Goal: Information Seeking & Learning: Learn about a topic

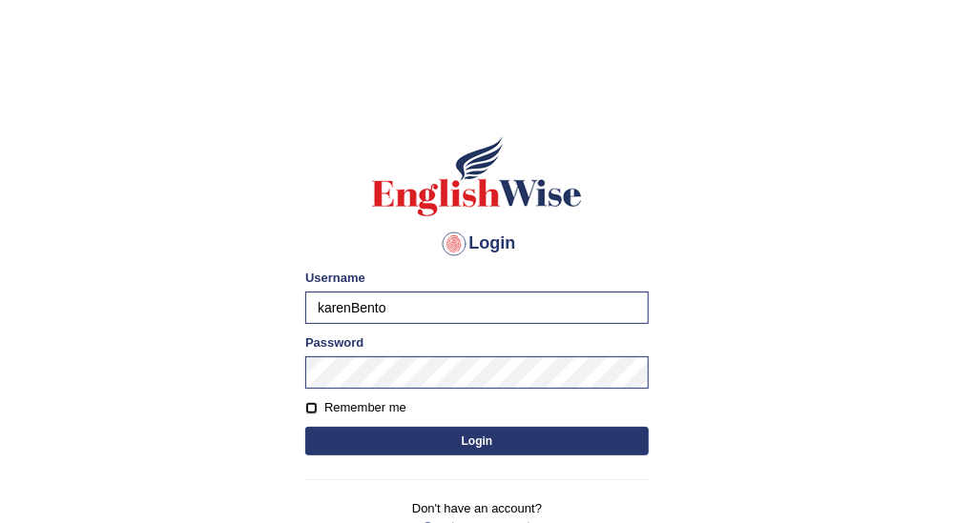
click at [317, 403] on input "Remember me" at bounding box center [311, 408] width 12 height 12
checkbox input "true"
click at [400, 433] on button "Login" at bounding box center [476, 441] width 343 height 29
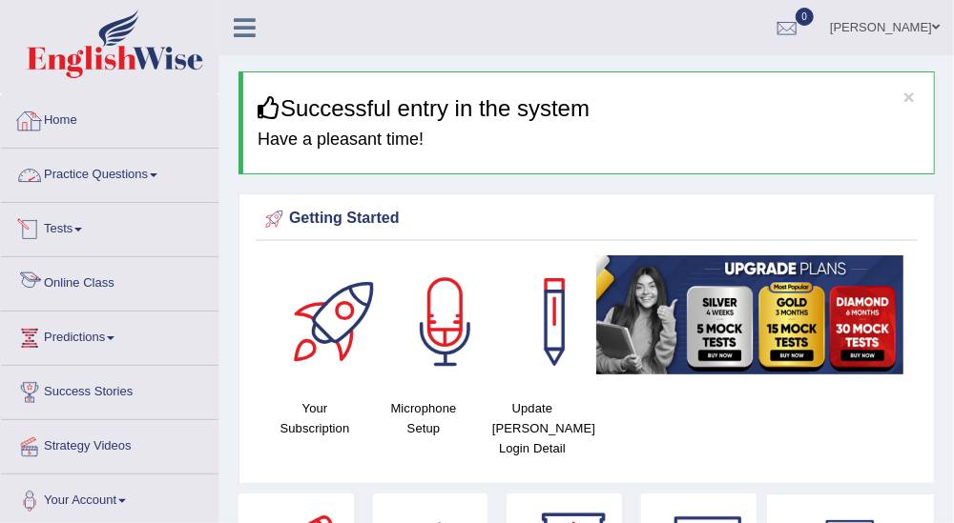
click at [152, 164] on link "Practice Questions" at bounding box center [109, 173] width 217 height 48
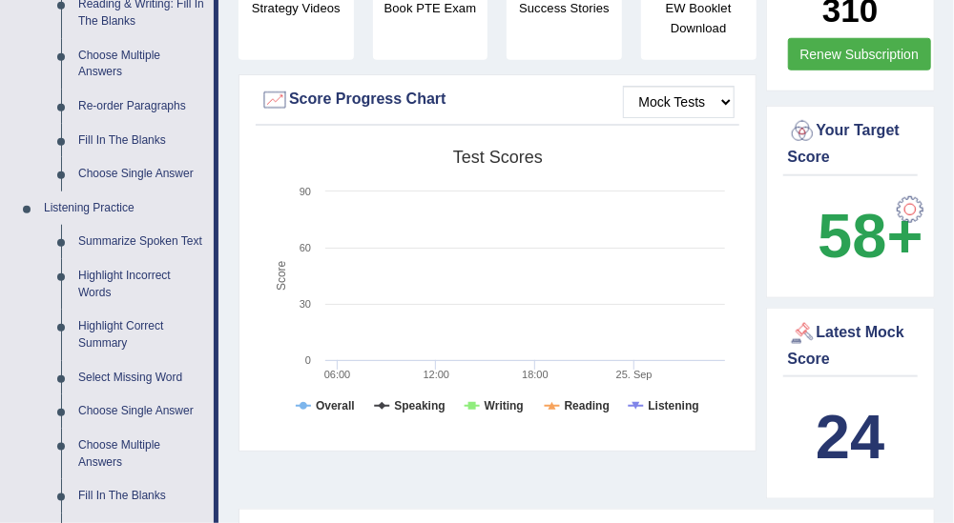
scroll to position [847, 0]
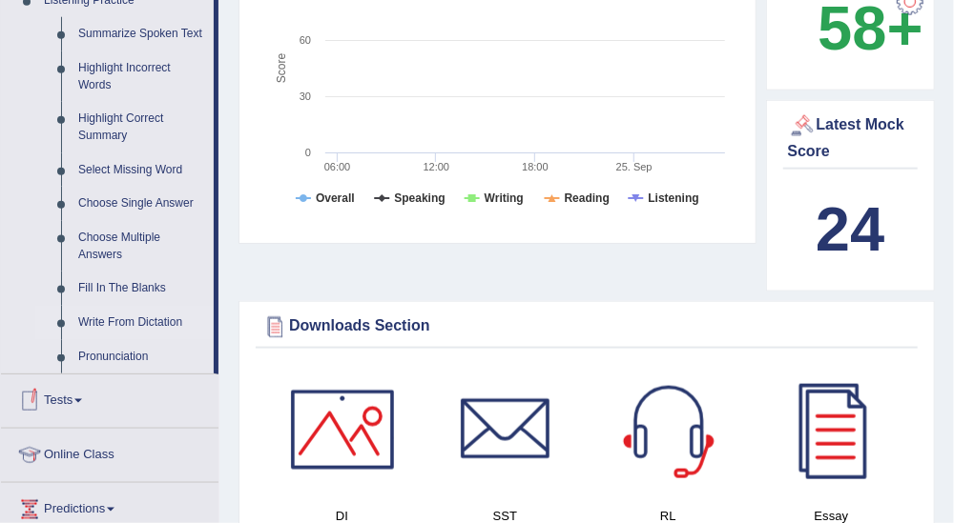
click at [145, 318] on link "Write From Dictation" at bounding box center [142, 323] width 144 height 34
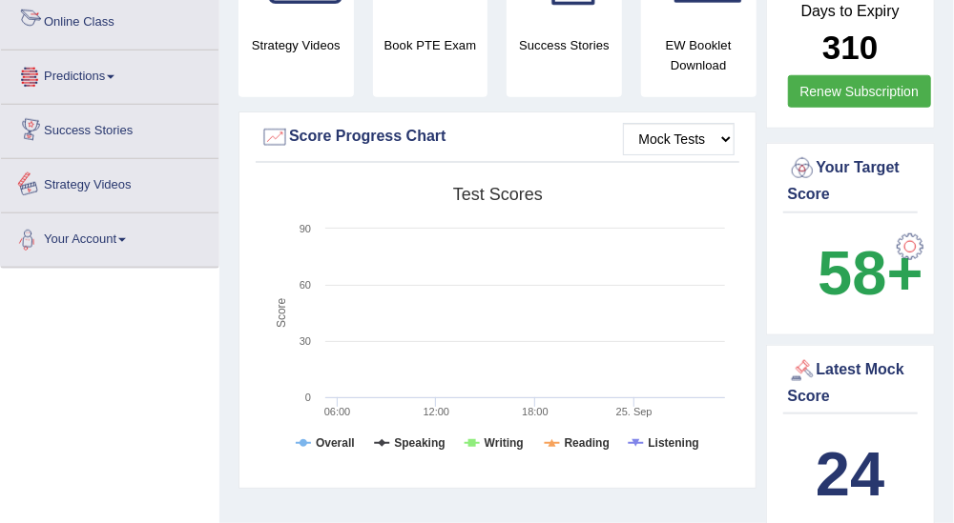
scroll to position [684, 0]
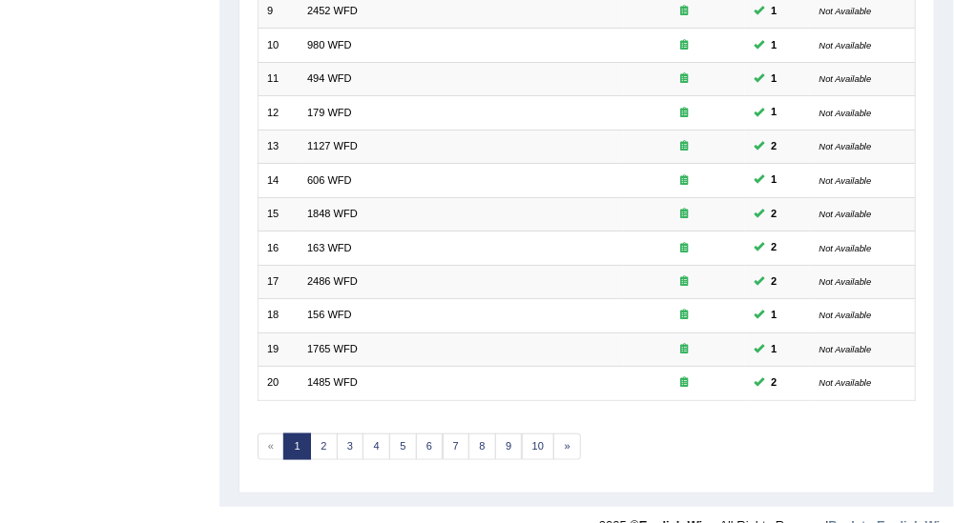
scroll to position [569, 0]
click at [321, 434] on link "2" at bounding box center [324, 447] width 28 height 27
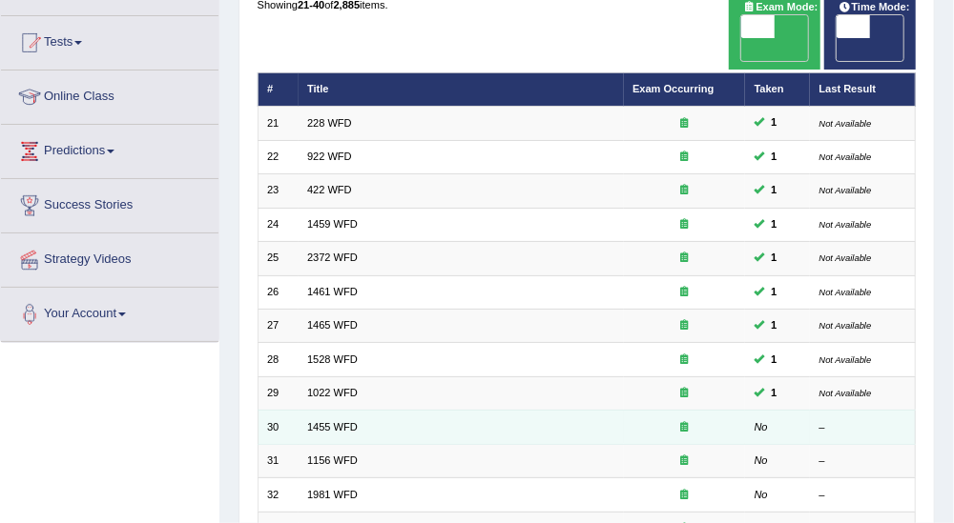
scroll to position [146, 0]
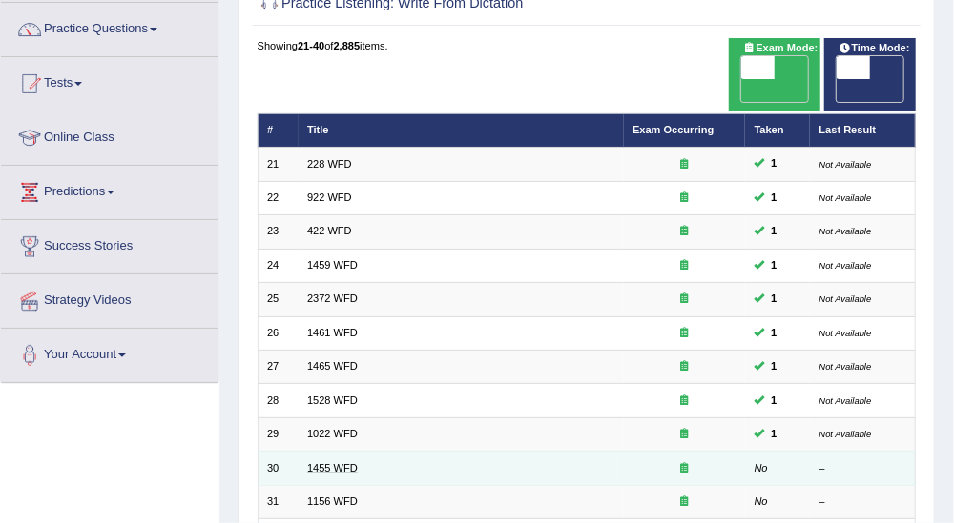
click at [341, 462] on link "1455 WFD" at bounding box center [332, 467] width 51 height 11
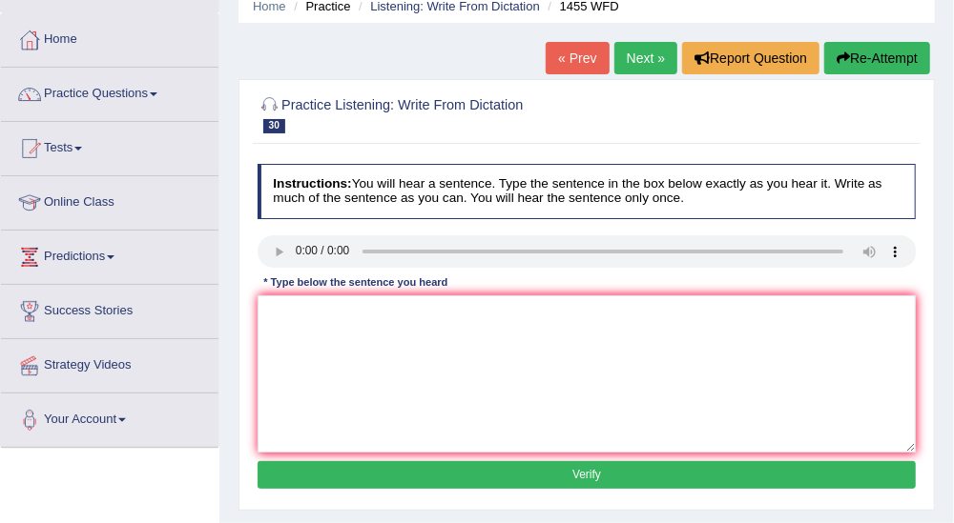
scroll to position [106, 0]
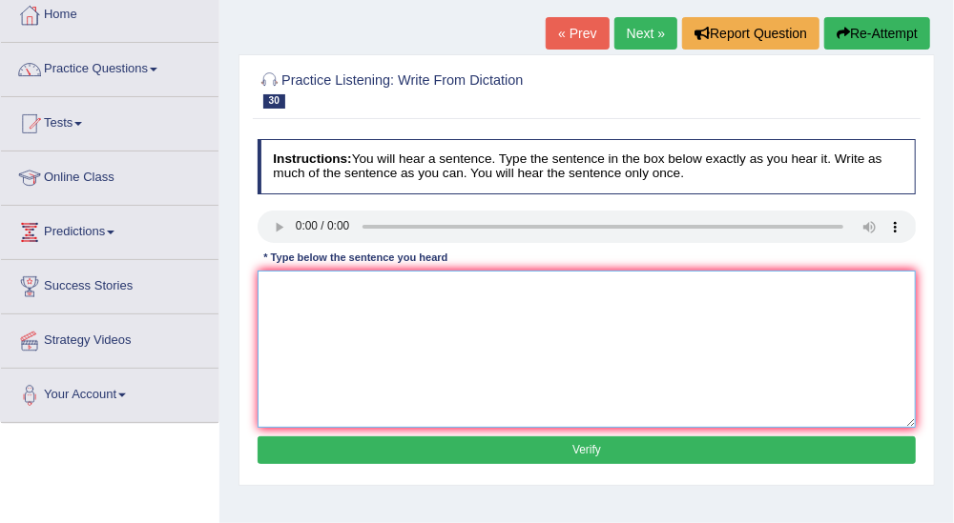
click at [523, 291] on textarea at bounding box center [586, 349] width 659 height 157
click at [283, 287] on textarea at bounding box center [586, 349] width 659 height 157
type textarea "U"
click at [319, 280] on textarea "You must on the contrution sides side." at bounding box center [586, 349] width 659 height 157
click at [443, 289] on textarea "You must wear a on the contrution sides side." at bounding box center [586, 349] width 659 height 157
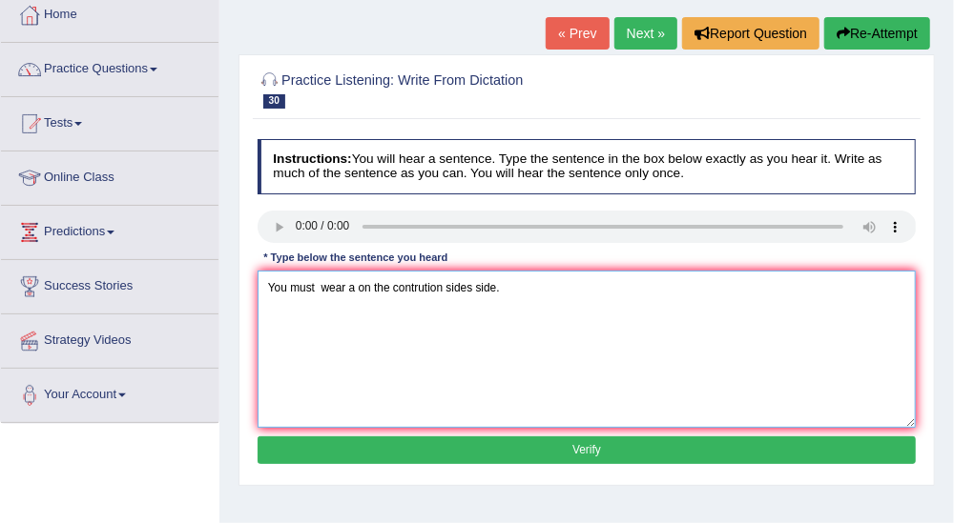
type textarea "You must wear a on the contrution sides side."
click at [603, 446] on button "Verify" at bounding box center [586, 451] width 659 height 28
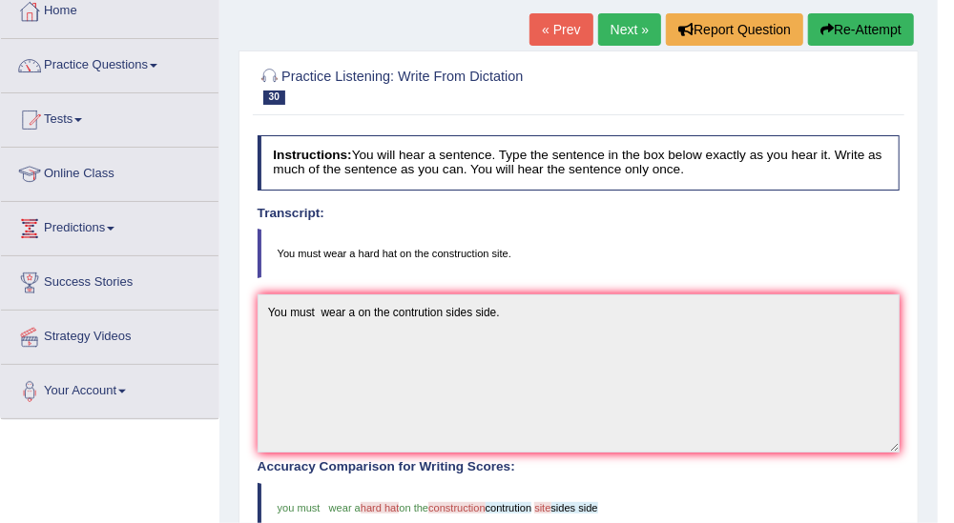
scroll to position [0, 0]
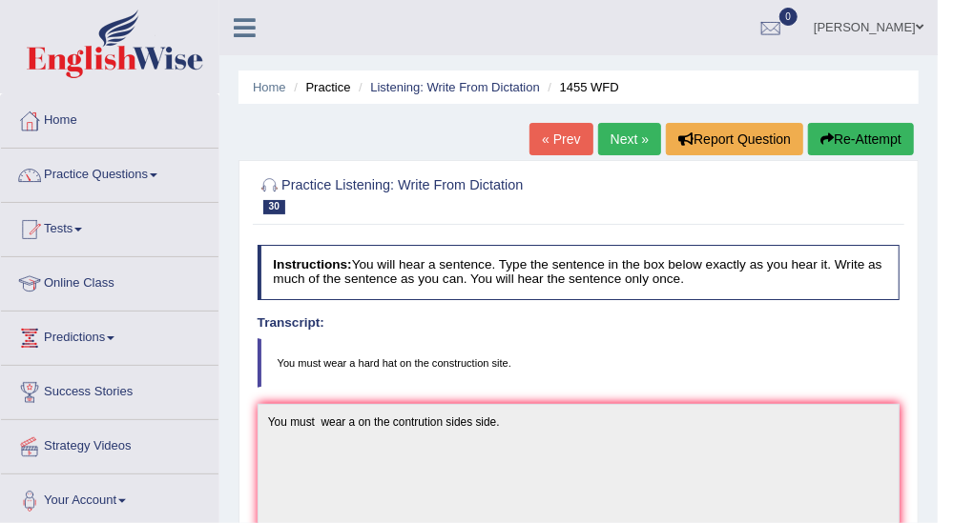
click at [642, 131] on link "Next »" at bounding box center [629, 139] width 63 height 32
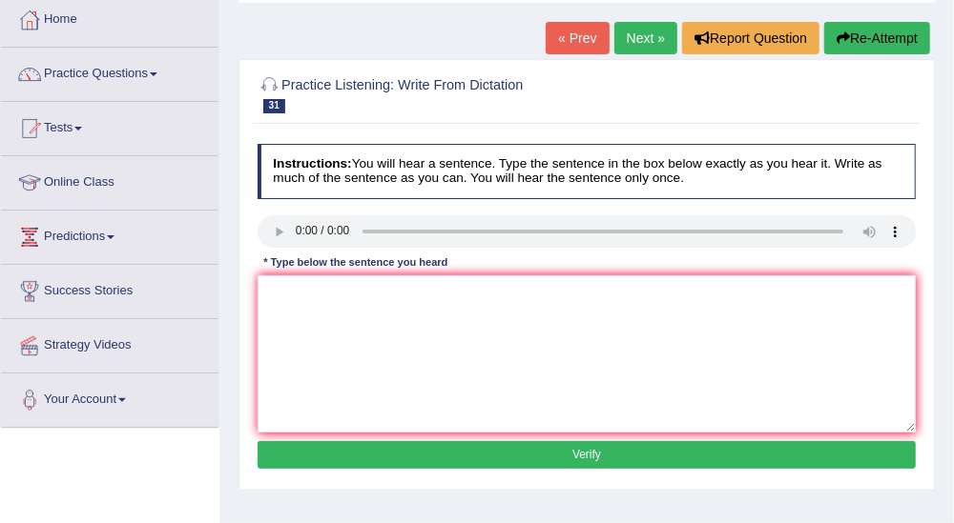
scroll to position [212, 0]
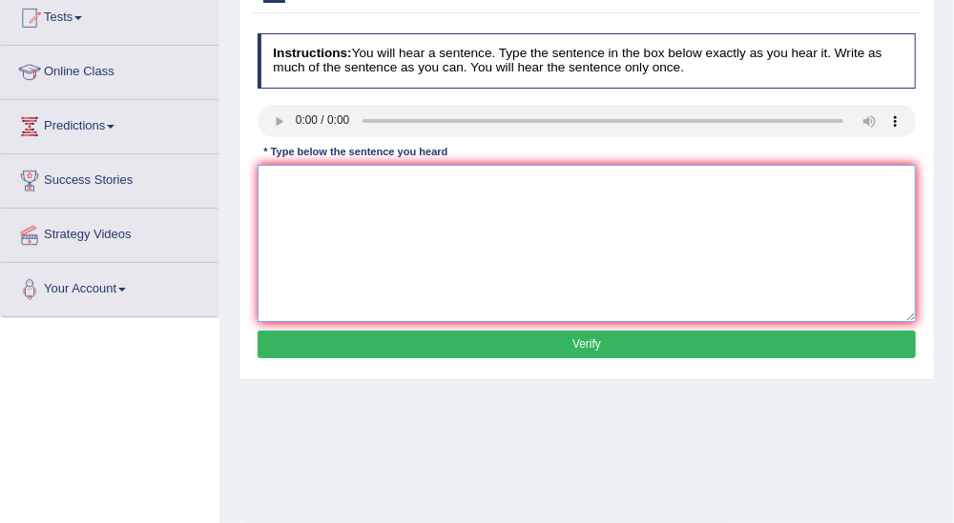
click at [552, 209] on textarea at bounding box center [586, 243] width 659 height 157
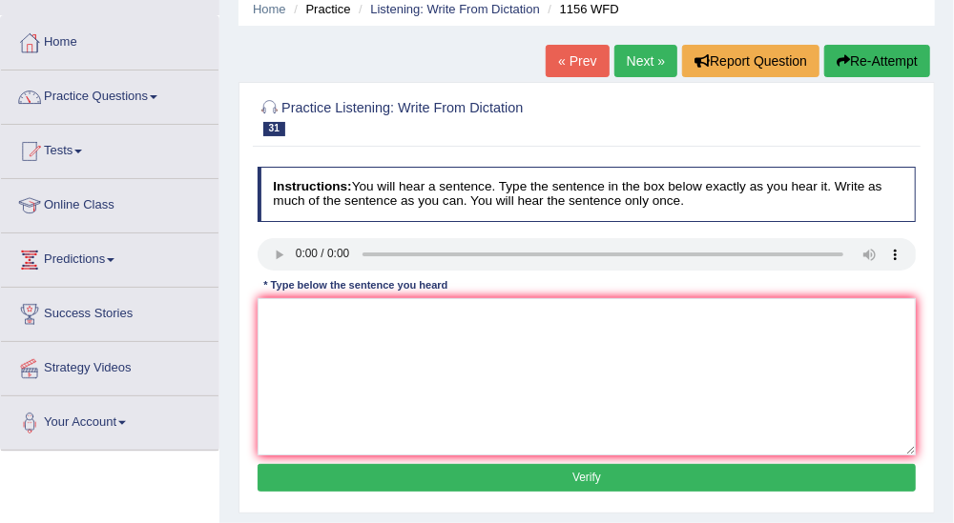
scroll to position [106, 0]
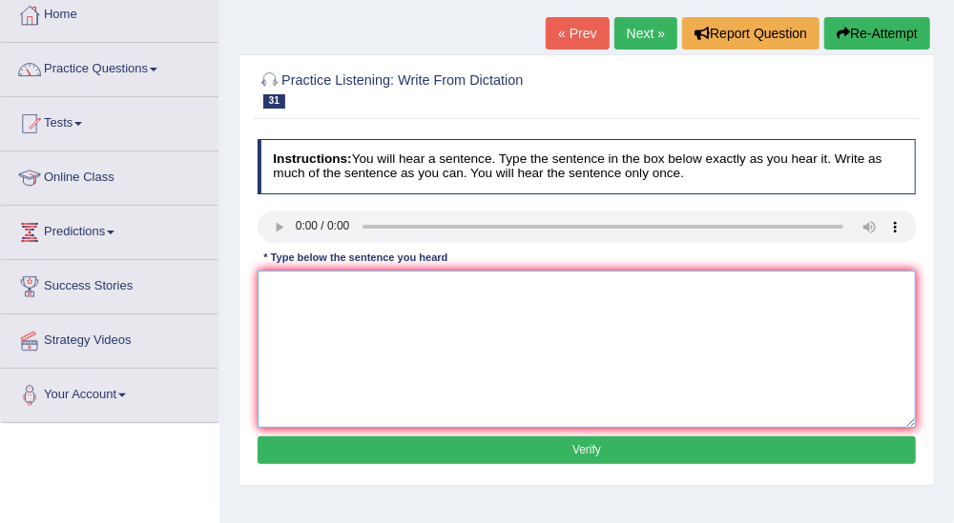
click at [627, 315] on textarea at bounding box center [586, 349] width 659 height 157
click at [270, 289] on textarea "reaction conbian or change." at bounding box center [586, 349] width 659 height 157
type textarea "Chemical reaction conbian or change."
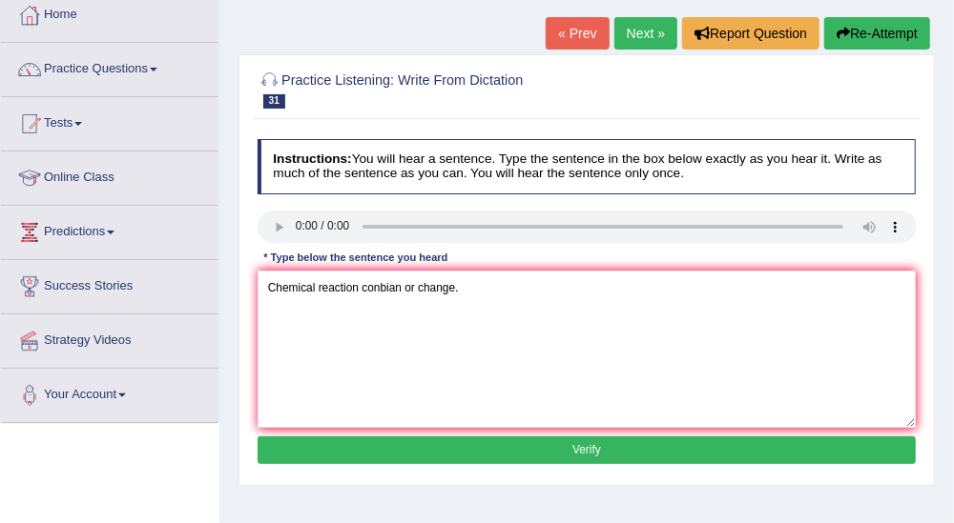
click at [594, 448] on button "Verify" at bounding box center [586, 451] width 659 height 28
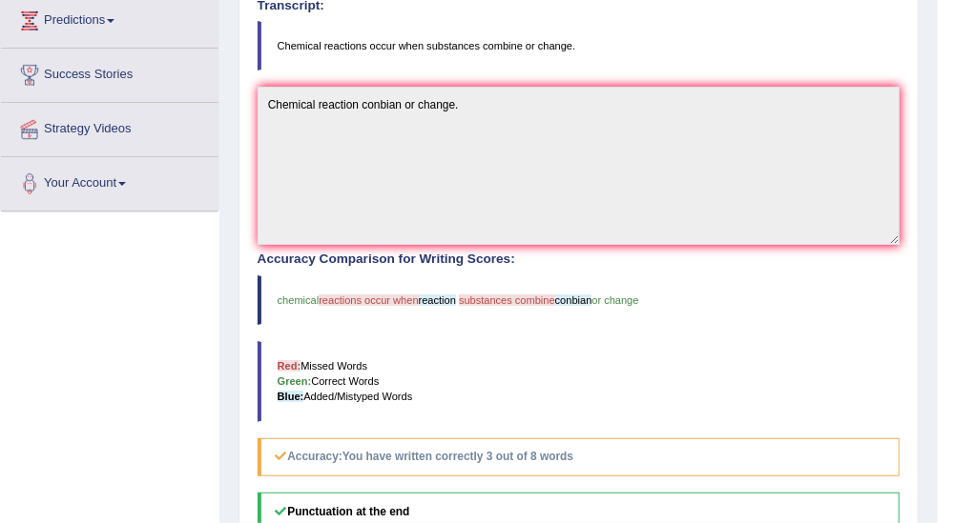
scroll to position [0, 0]
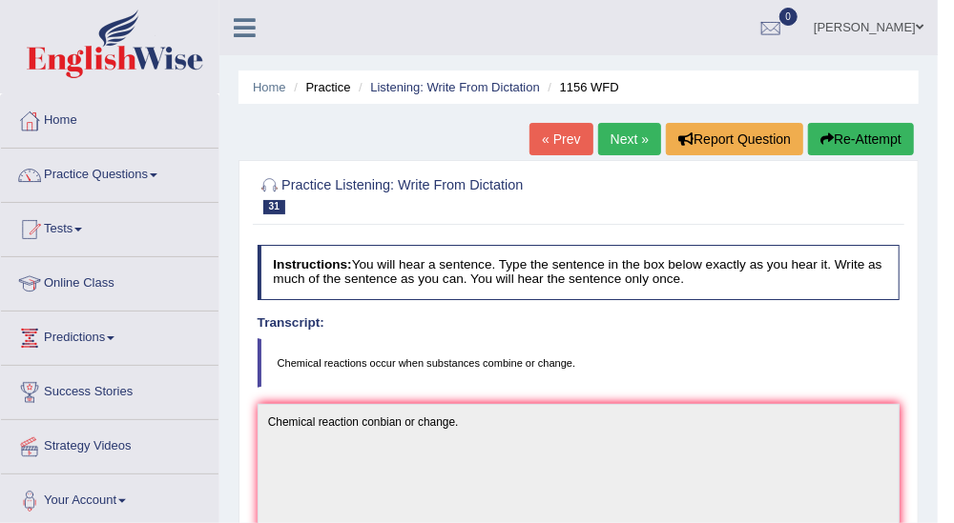
click at [634, 129] on link "Next »" at bounding box center [629, 139] width 63 height 32
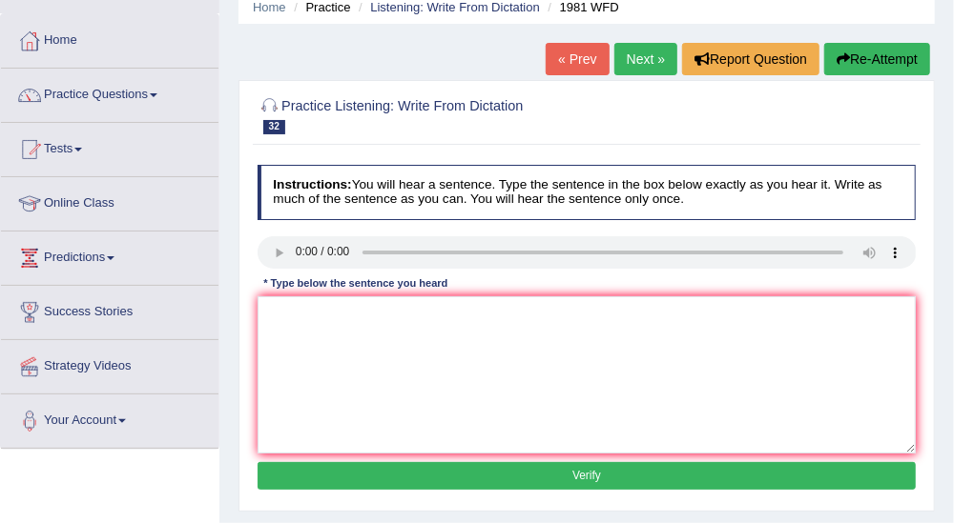
scroll to position [106, 0]
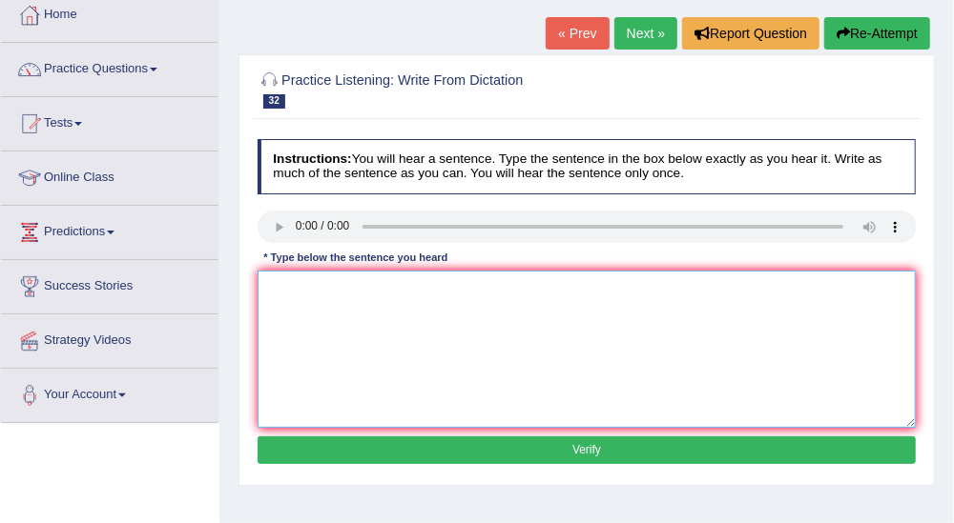
click at [427, 314] on textarea at bounding box center [586, 349] width 659 height 157
click at [559, 308] on textarea at bounding box center [586, 349] width 659 height 157
click at [318, 292] on textarea "All of your agumrent must be support theories." at bounding box center [586, 349] width 659 height 157
click at [401, 282] on textarea "All of your yours agumrent must be support theories." at bounding box center [586, 349] width 659 height 157
click at [501, 287] on textarea "All of your yours arguments must be support theories." at bounding box center [586, 349] width 659 height 157
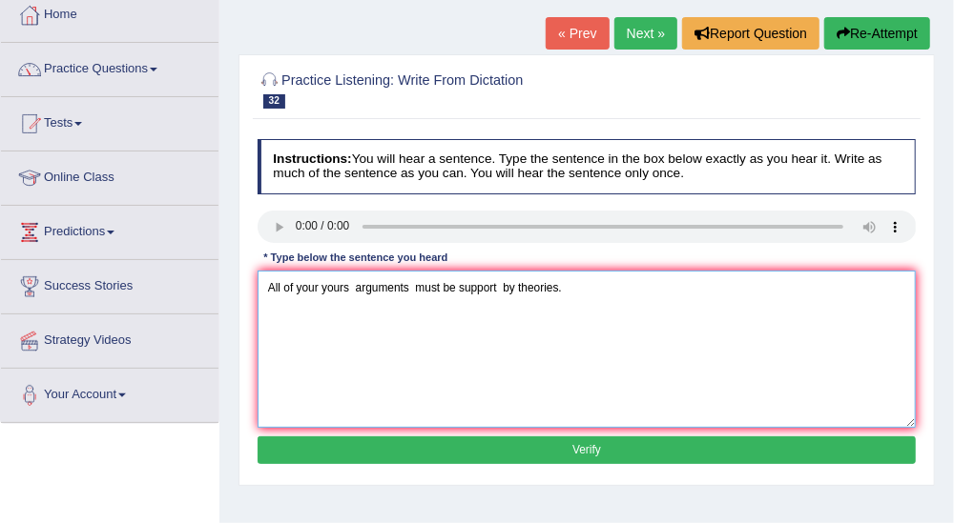
type textarea "All of your yours arguments must be support by theories."
click at [568, 443] on button "Verify" at bounding box center [586, 451] width 659 height 28
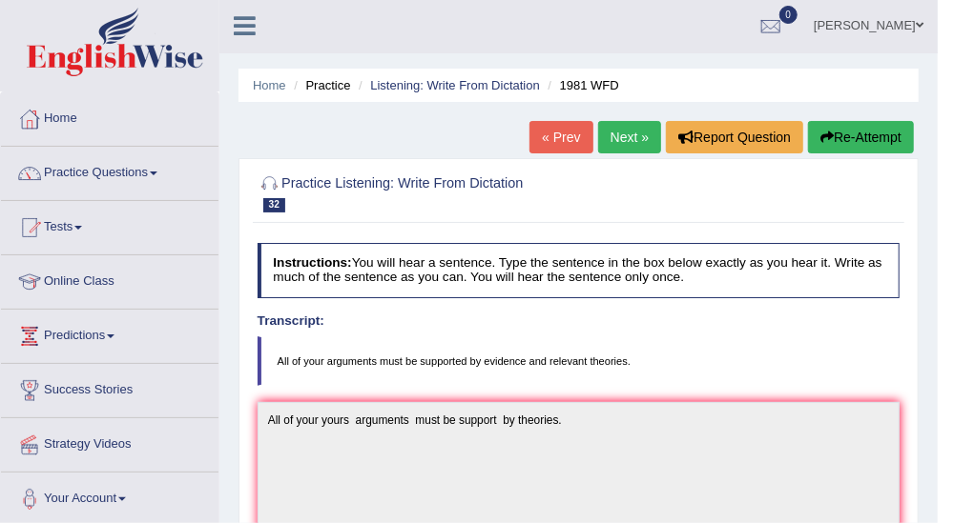
scroll to position [0, 0]
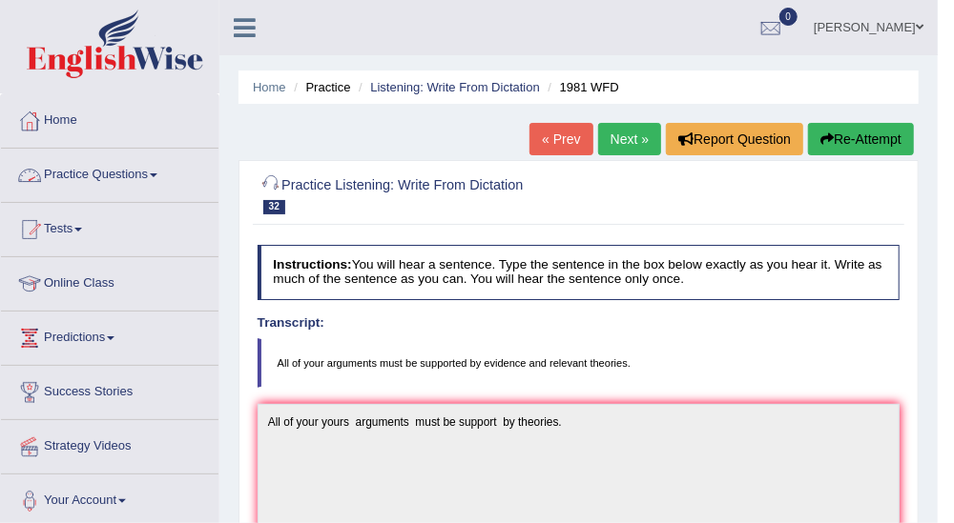
click at [162, 174] on link "Practice Questions" at bounding box center [109, 173] width 217 height 48
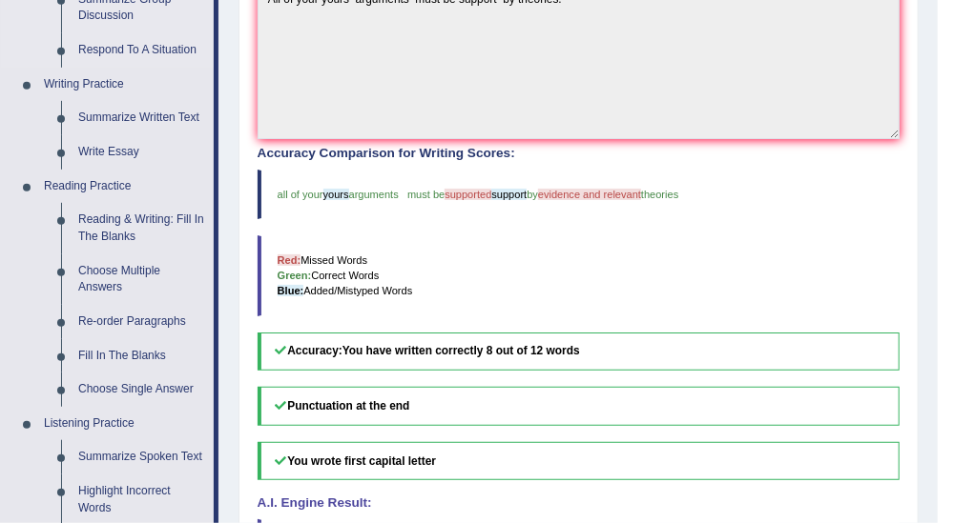
scroll to position [529, 0]
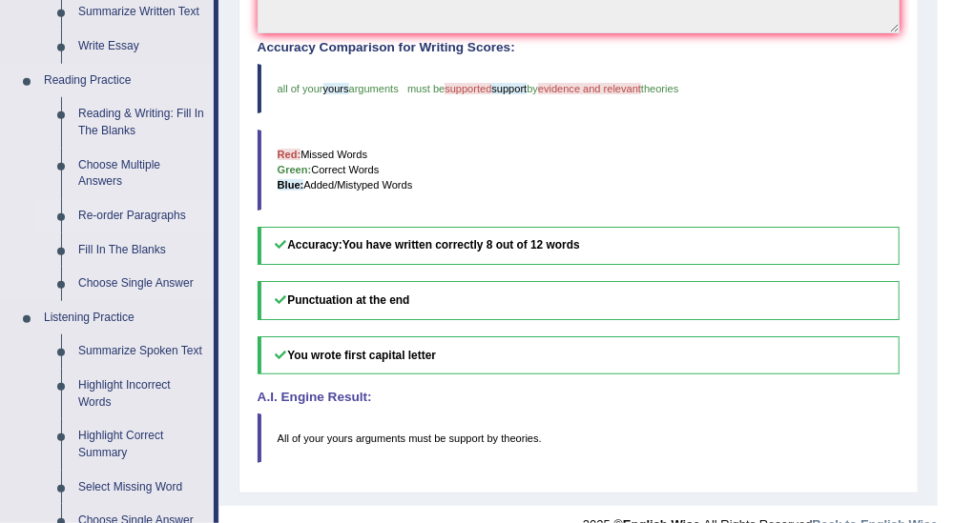
click at [150, 211] on link "Re-order Paragraphs" at bounding box center [142, 216] width 144 height 34
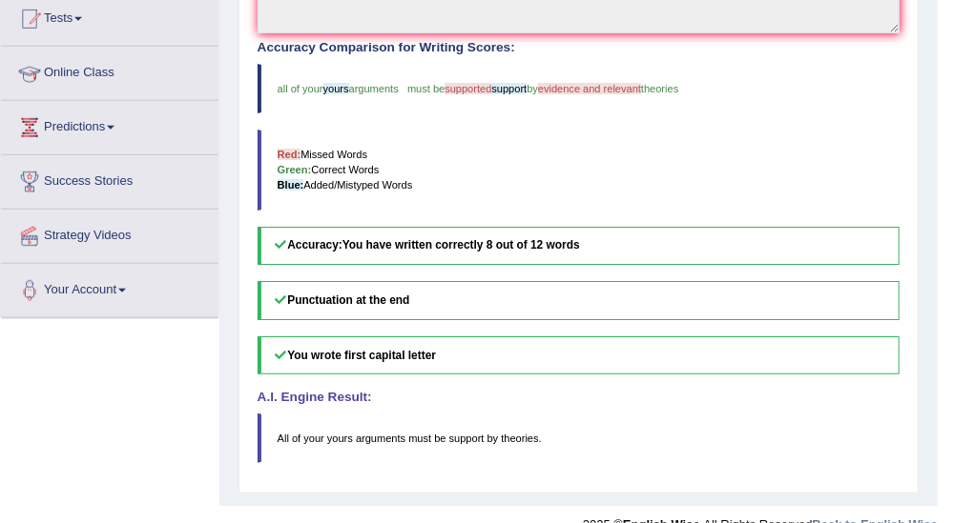
scroll to position [367, 0]
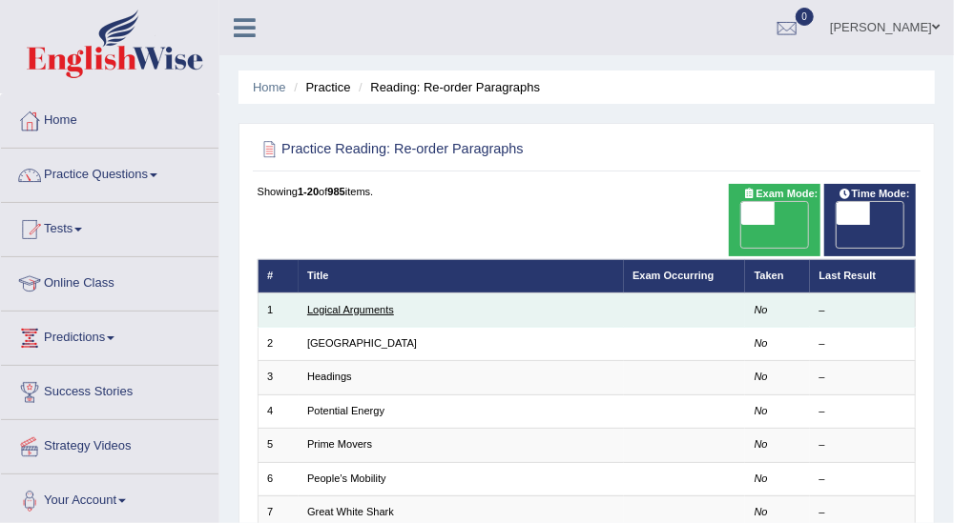
click at [379, 304] on link "Logical Arguments" at bounding box center [350, 309] width 87 height 11
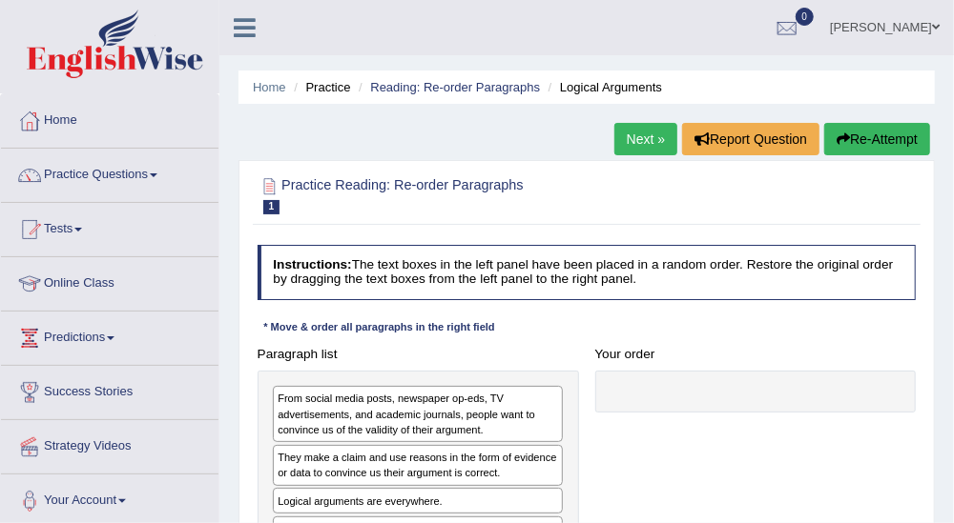
scroll to position [106, 0]
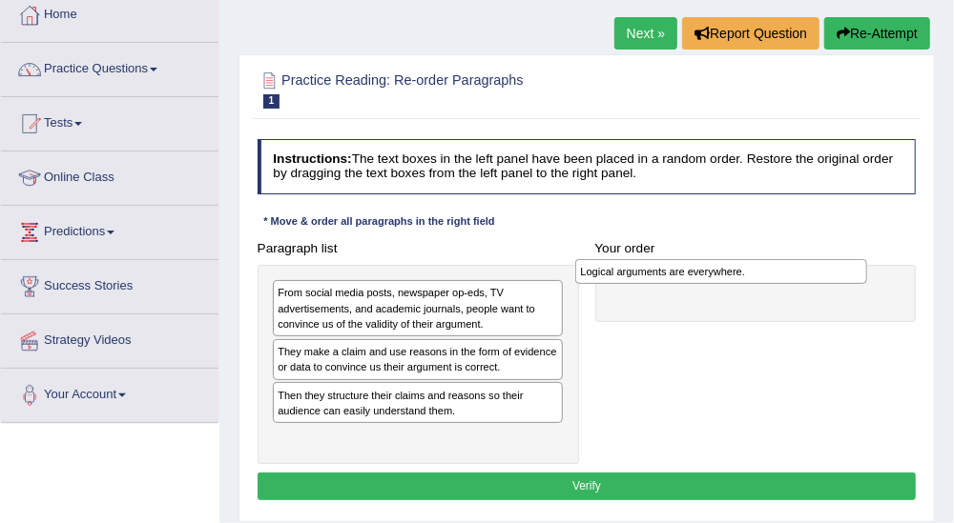
drag, startPoint x: 447, startPoint y: 395, endPoint x: 808, endPoint y: 277, distance: 379.0
click at [808, 277] on div "Logical arguments are everywhere." at bounding box center [720, 271] width 291 height 25
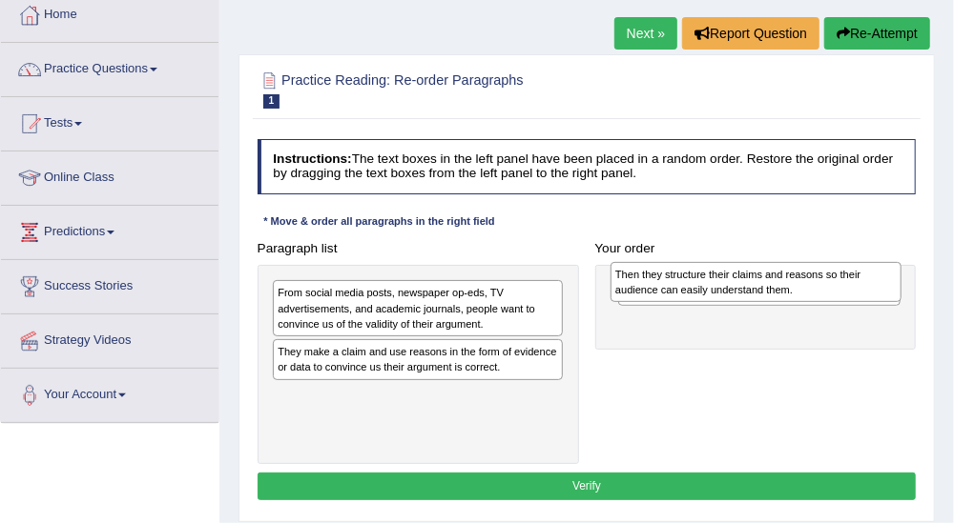
drag, startPoint x: 496, startPoint y: 411, endPoint x: 897, endPoint y: 298, distance: 417.2
click at [897, 298] on div "Then they structure their claims and reasons so their audience can easily under…" at bounding box center [755, 282] width 291 height 40
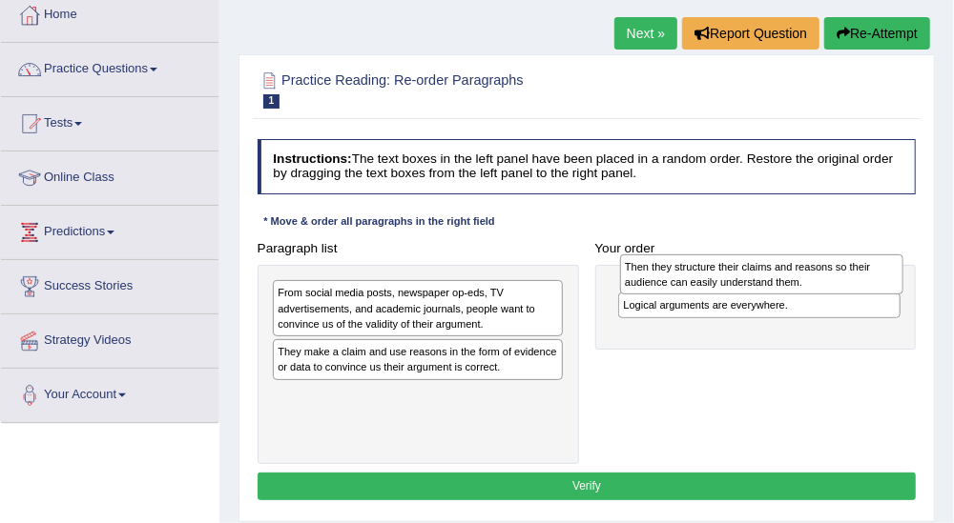
drag, startPoint x: 786, startPoint y: 332, endPoint x: 793, endPoint y: 282, distance: 50.2
click at [793, 282] on div "Then they structure their claims and reasons so their audience can easily under…" at bounding box center [761, 275] width 283 height 40
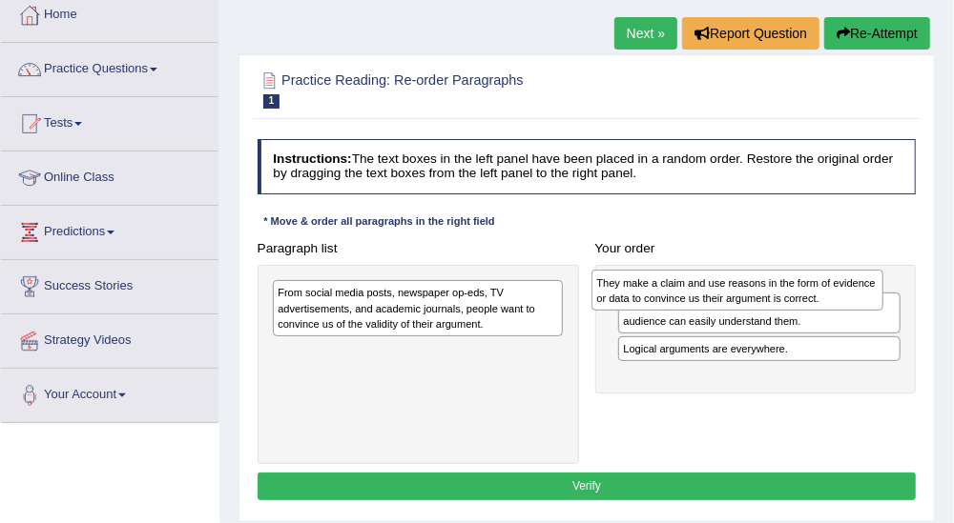
drag, startPoint x: 479, startPoint y: 362, endPoint x: 878, endPoint y: 301, distance: 404.2
click at [878, 301] on div "They make a claim and use reasons in the form of evidence or data to convince u…" at bounding box center [736, 290] width 291 height 40
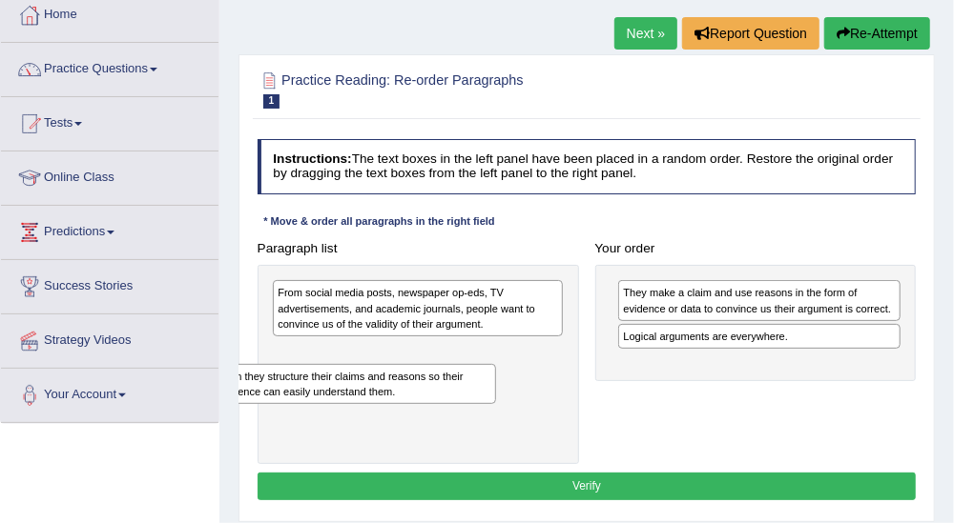
drag, startPoint x: 765, startPoint y: 347, endPoint x: 307, endPoint y: 414, distance: 462.5
click at [307, 414] on div "Paragraph list From social media posts, newspaper op-eds, TV advertisements, an…" at bounding box center [586, 350] width 675 height 231
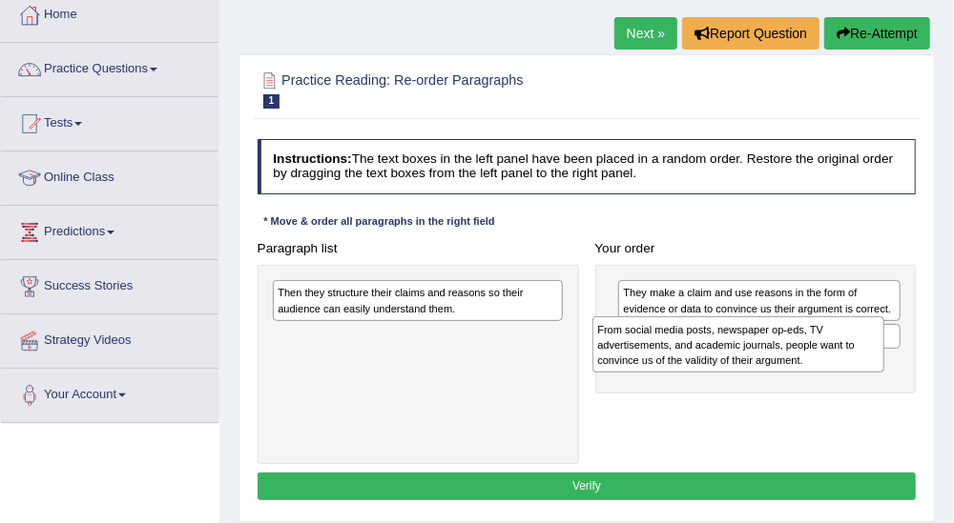
drag, startPoint x: 524, startPoint y: 311, endPoint x: 905, endPoint y: 361, distance: 383.8
click at [905, 361] on div "Paragraph list From social media posts, newspaper op-eds, TV advertisements, an…" at bounding box center [586, 350] width 675 height 231
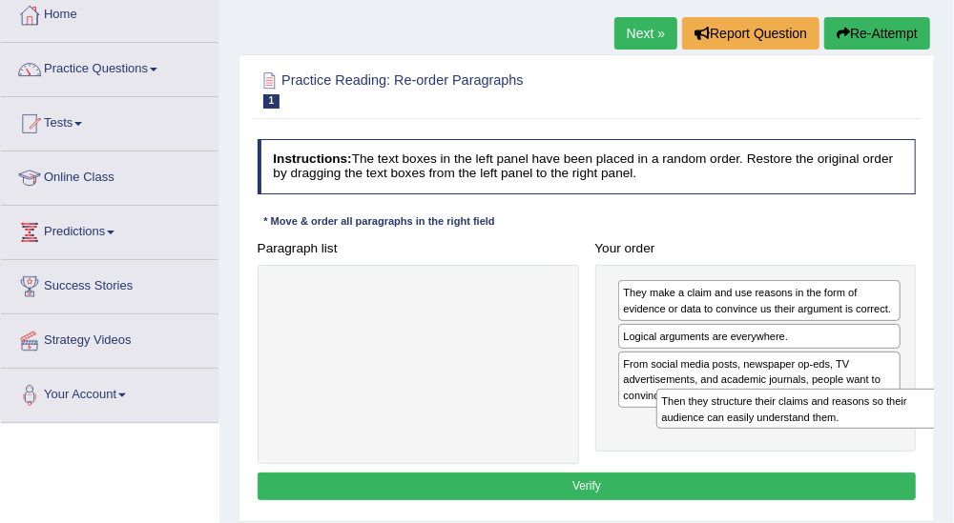
drag, startPoint x: 479, startPoint y: 323, endPoint x: 918, endPoint y: 444, distance: 456.0
click at [918, 444] on div "Paragraph list Then they structure their claims and reasons so their audience c…" at bounding box center [586, 350] width 675 height 231
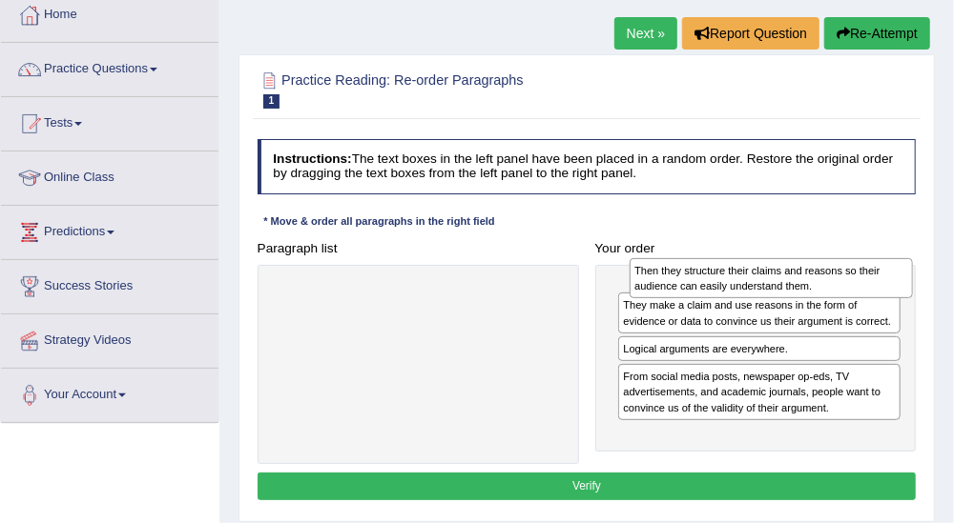
drag, startPoint x: 762, startPoint y: 439, endPoint x: 768, endPoint y: 315, distance: 124.1
click at [768, 315] on div "They make a claim and use reasons in the form of evidence or data to convince u…" at bounding box center [755, 359] width 321 height 188
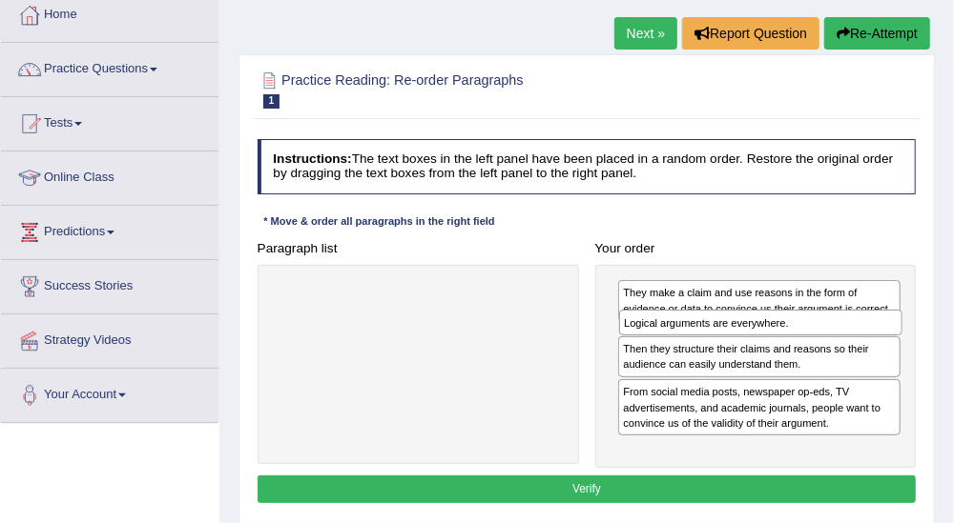
drag, startPoint x: 754, startPoint y: 377, endPoint x: 761, endPoint y: 336, distance: 41.5
click at [761, 336] on div "They make a claim and use reasons in the form of evidence or data to convince u…" at bounding box center [755, 366] width 321 height 203
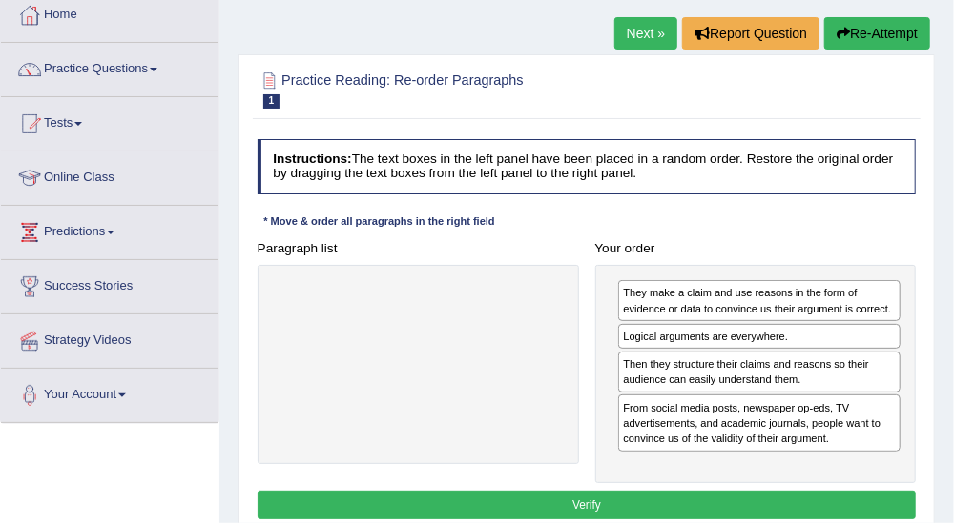
click at [647, 497] on button "Verify" at bounding box center [586, 505] width 659 height 28
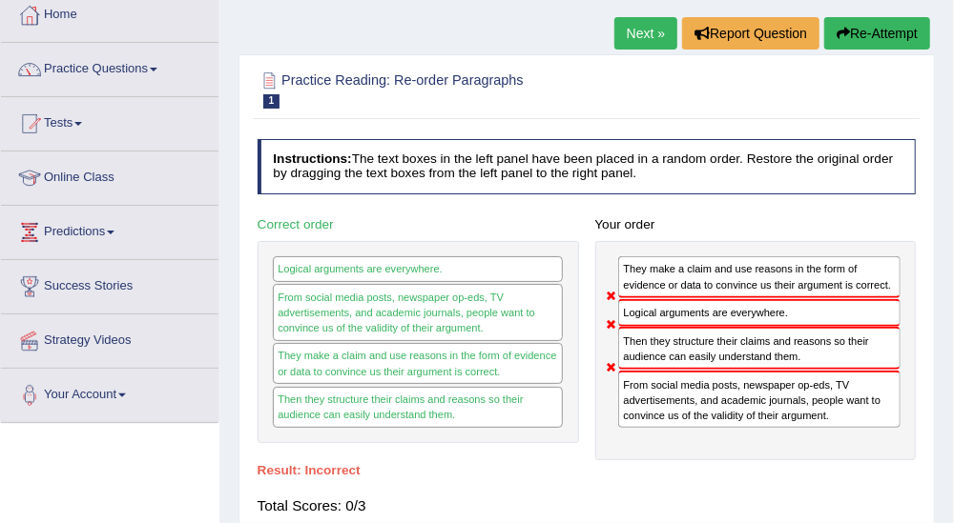
click at [635, 36] on link "Next »" at bounding box center [645, 33] width 63 height 32
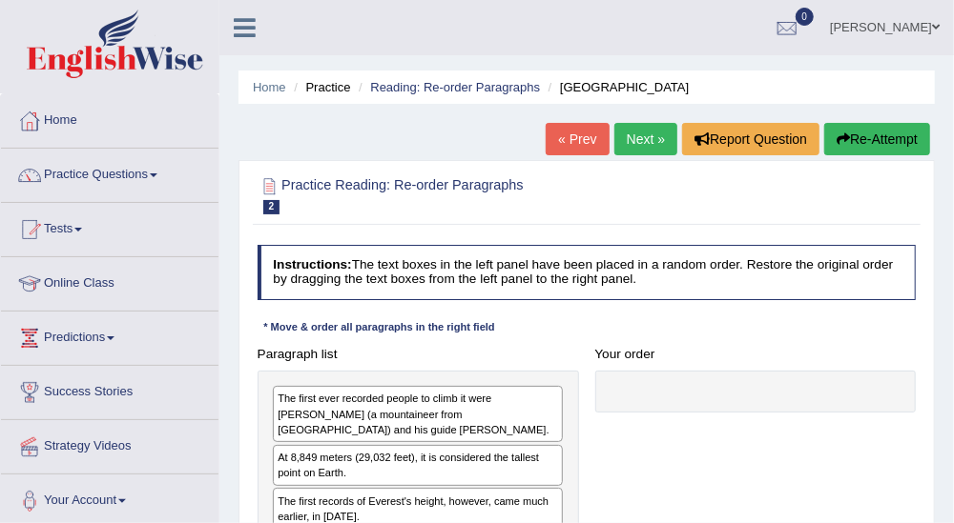
scroll to position [212, 0]
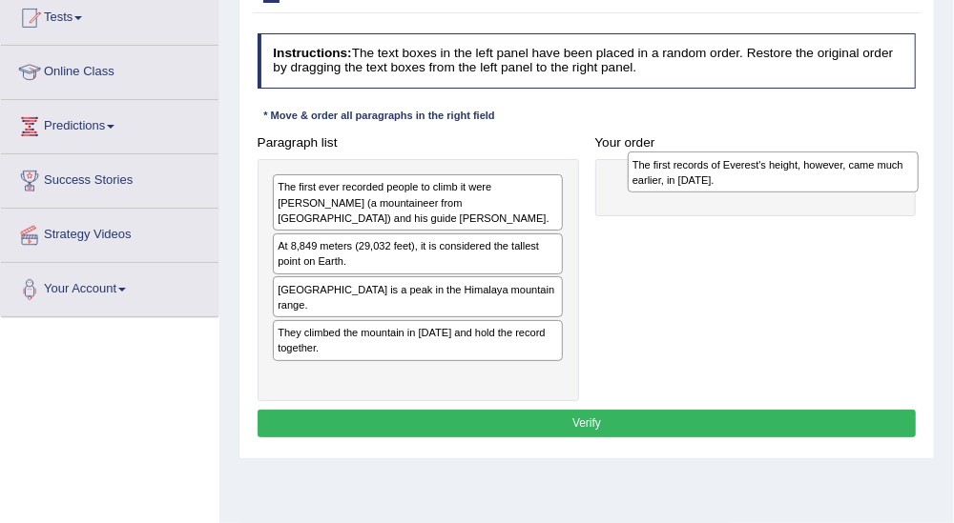
drag, startPoint x: 498, startPoint y: 301, endPoint x: 919, endPoint y: 182, distance: 438.0
click at [919, 182] on div "Paragraph list The first ever recorded people to climb it were [PERSON_NAME] (a…" at bounding box center [586, 265] width 675 height 273
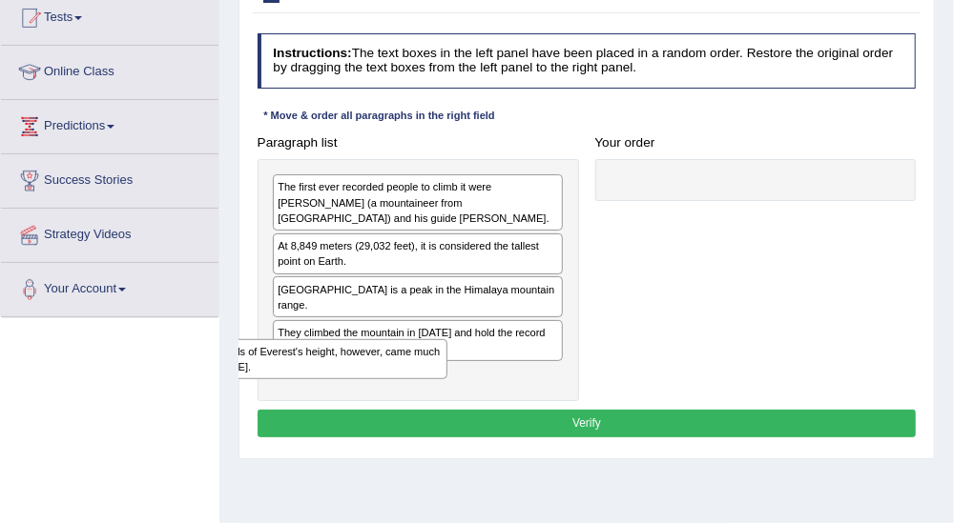
drag, startPoint x: 848, startPoint y: 195, endPoint x: 401, endPoint y: 372, distance: 480.2
click at [331, 394] on div "Paragraph list The first ever recorded people to climb it were [PERSON_NAME] (a…" at bounding box center [586, 265] width 675 height 273
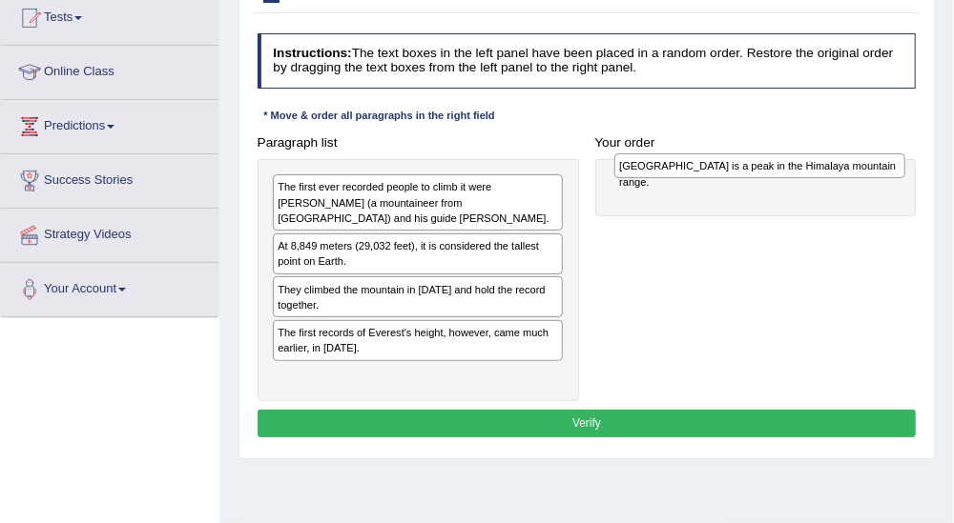
drag, startPoint x: 446, startPoint y: 295, endPoint x: 829, endPoint y: 179, distance: 399.4
click at [829, 179] on div "Paragraph list The first ever recorded people to climb it were [PERSON_NAME] (a…" at bounding box center [586, 265] width 675 height 273
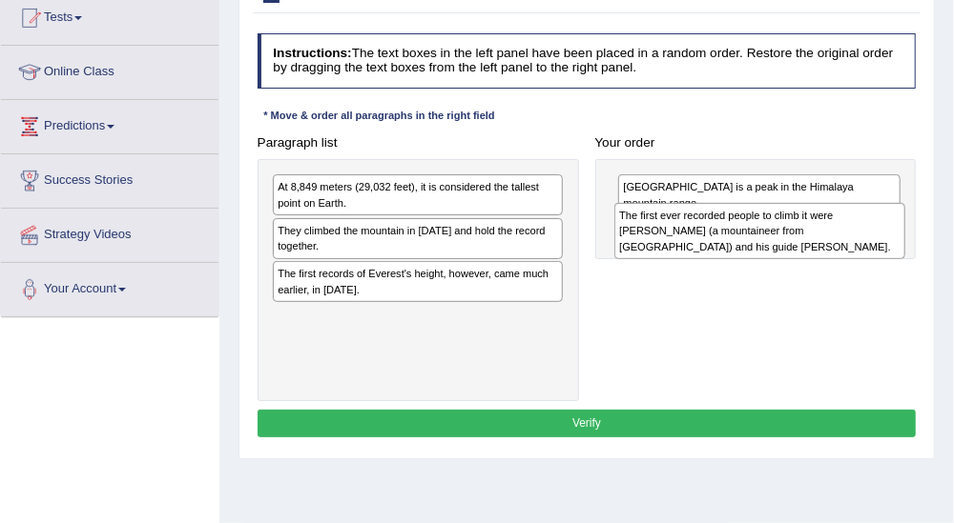
drag, startPoint x: 496, startPoint y: 221, endPoint x: 835, endPoint y: 246, distance: 340.4
click at [835, 246] on div "The first ever recorded people to climb it were [PERSON_NAME] (a mountaineer fr…" at bounding box center [759, 231] width 291 height 56
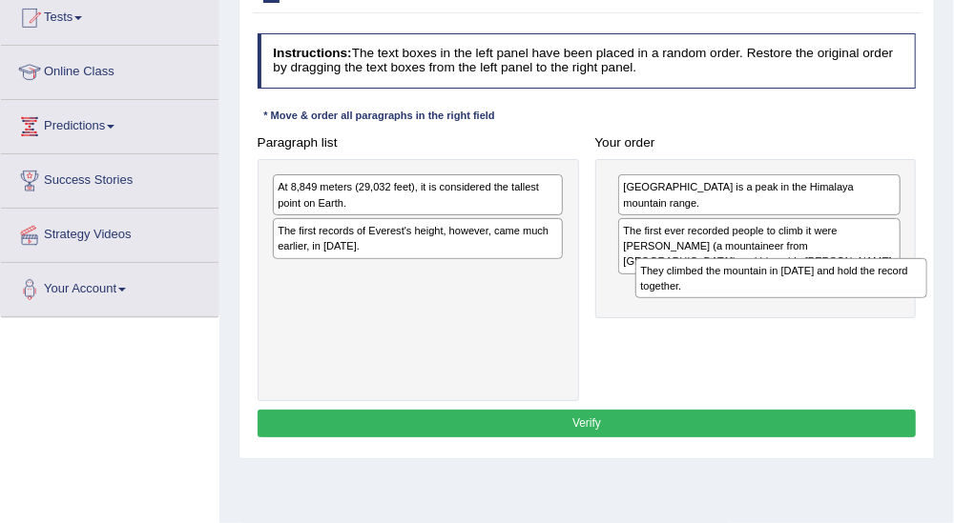
drag, startPoint x: 409, startPoint y: 247, endPoint x: 840, endPoint y: 311, distance: 435.7
click at [840, 311] on div "Paragraph list At 8,849 meters (29,032 feet), it is considered the tallest poin…" at bounding box center [586, 265] width 675 height 273
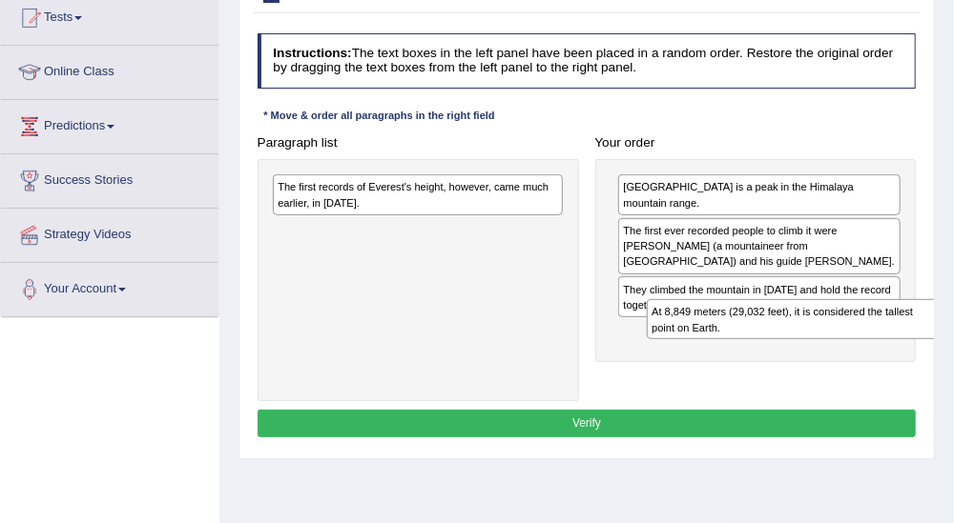
drag, startPoint x: 497, startPoint y: 193, endPoint x: 934, endPoint y: 340, distance: 461.1
click at [934, 340] on div "Practice Reading: Re-order Paragraphs 2 Mount Everest Instructions: The text bo…" at bounding box center [586, 204] width 696 height 511
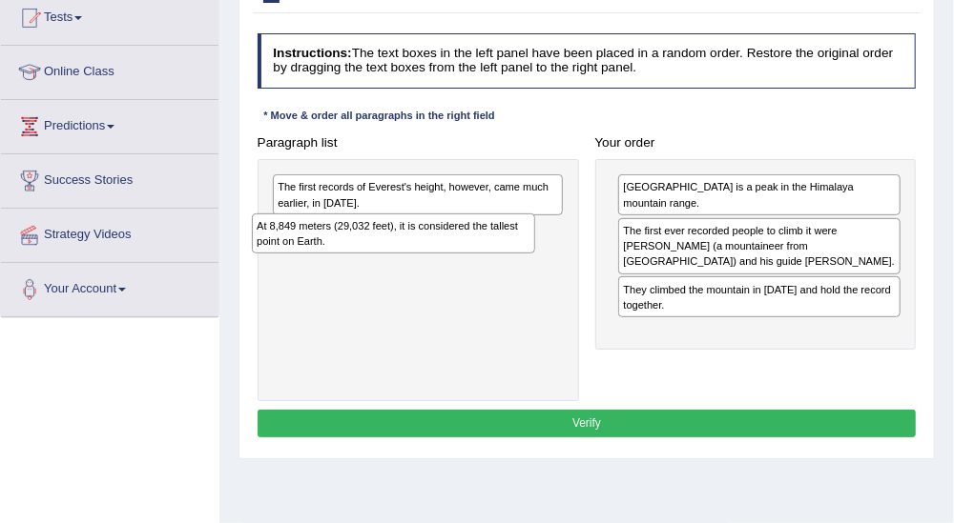
drag, startPoint x: 864, startPoint y: 313, endPoint x: 439, endPoint y: 238, distance: 431.7
click at [439, 238] on div "At 8,849 meters (29,032 feet), it is considered the tallest point on Earth." at bounding box center [393, 234] width 283 height 40
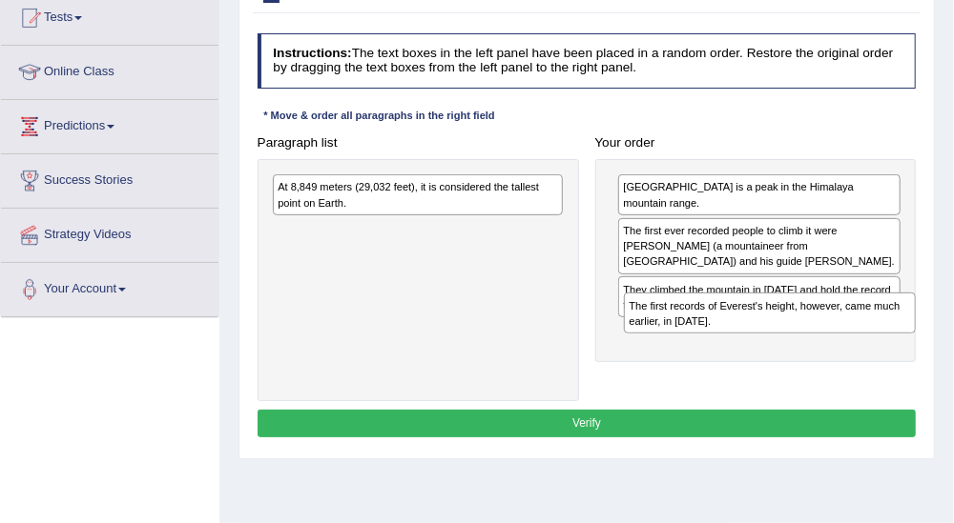
drag, startPoint x: 512, startPoint y: 195, endPoint x: 930, endPoint y: 342, distance: 443.0
click at [930, 342] on div "Practice Reading: Re-order Paragraphs 2 Mount Everest Instructions: The text bo…" at bounding box center [586, 204] width 696 height 511
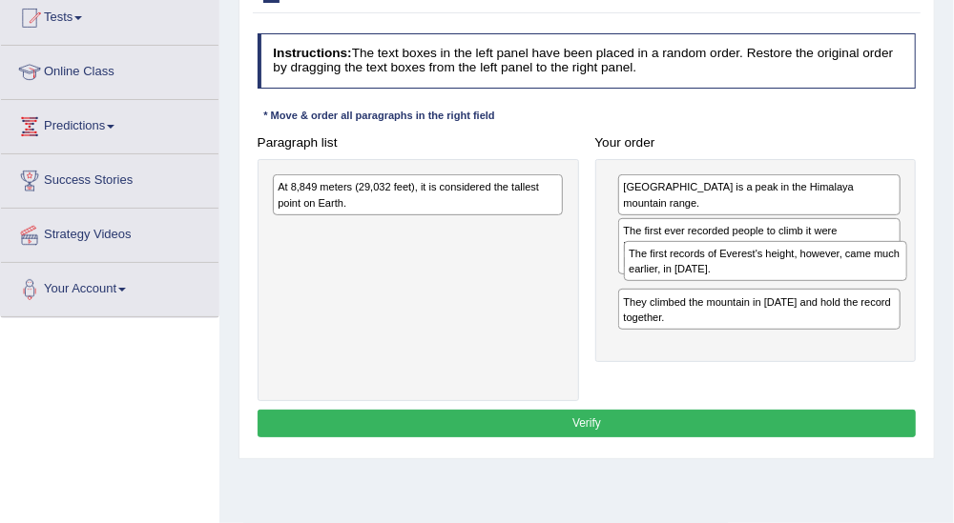
drag, startPoint x: 786, startPoint y: 335, endPoint x: 798, endPoint y: 293, distance: 43.7
click at [798, 293] on div "[GEOGRAPHIC_DATA] is a peak in the Himalaya mountain range. The first ever reco…" at bounding box center [755, 260] width 321 height 203
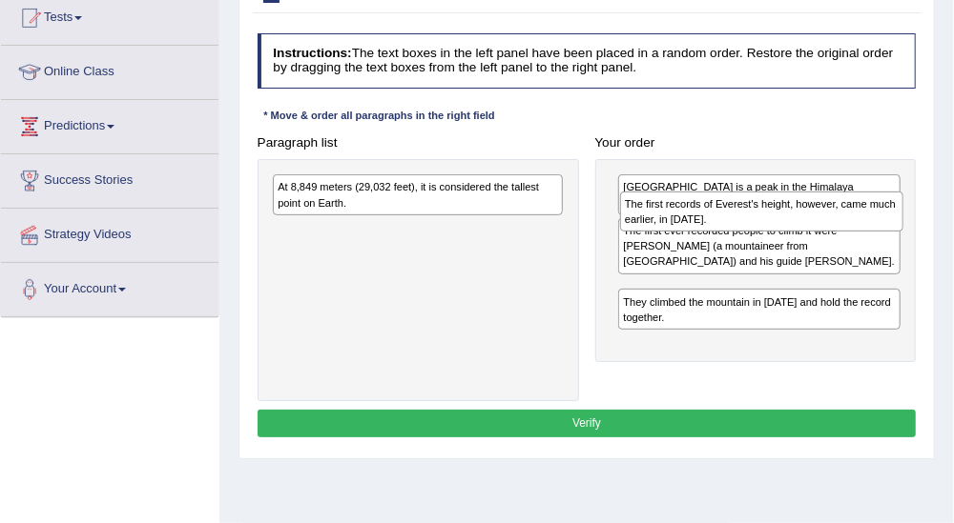
drag, startPoint x: 798, startPoint y: 293, endPoint x: 806, endPoint y: 236, distance: 57.7
click at [806, 236] on div "[GEOGRAPHIC_DATA] is a peak in the Himalaya mountain range. The first ever reco…" at bounding box center [755, 260] width 321 height 203
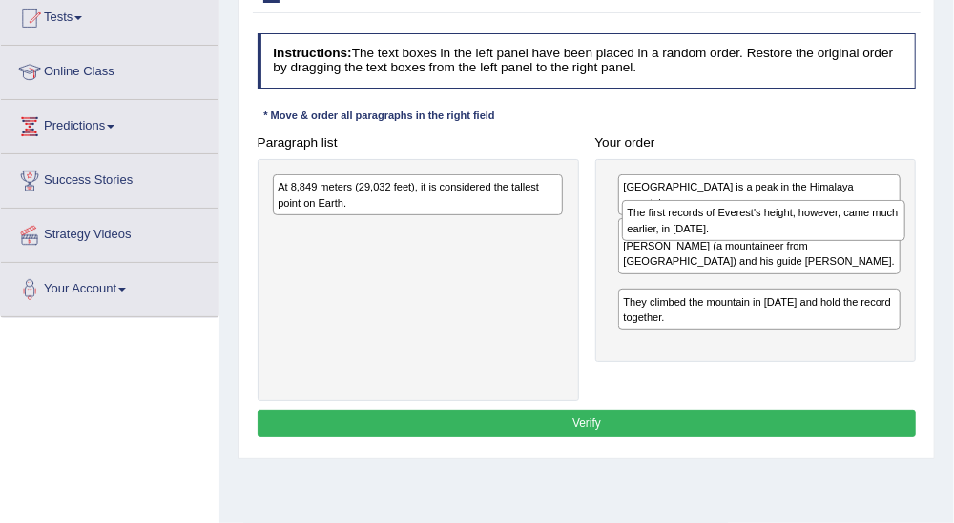
drag, startPoint x: 808, startPoint y: 291, endPoint x: 818, endPoint y: 244, distance: 47.9
click at [818, 244] on div "[GEOGRAPHIC_DATA] is a peak in the Himalaya mountain range. The first ever reco…" at bounding box center [755, 260] width 321 height 203
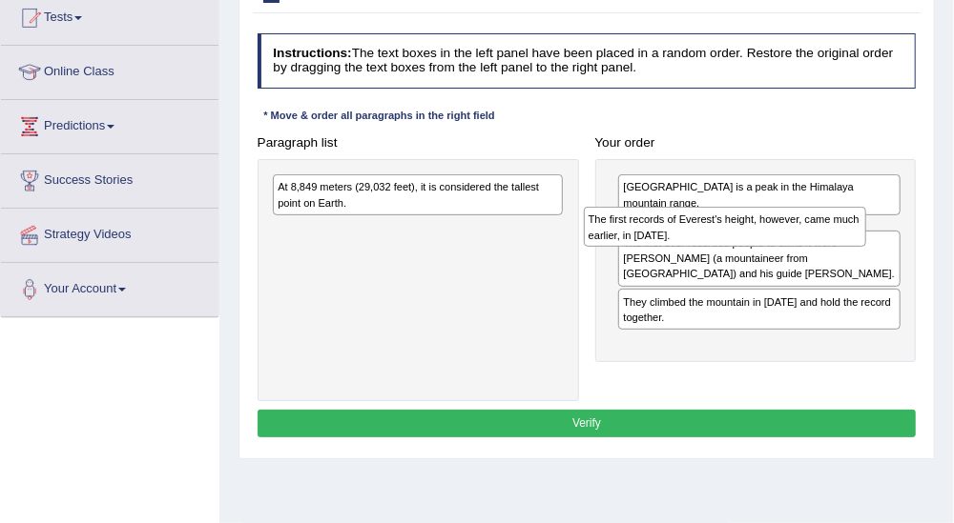
drag, startPoint x: 769, startPoint y: 281, endPoint x: 738, endPoint y: 240, distance: 51.1
click at [738, 240] on div "The first records of Everest's height, however, came much earlier, in [DATE]." at bounding box center [725, 227] width 283 height 40
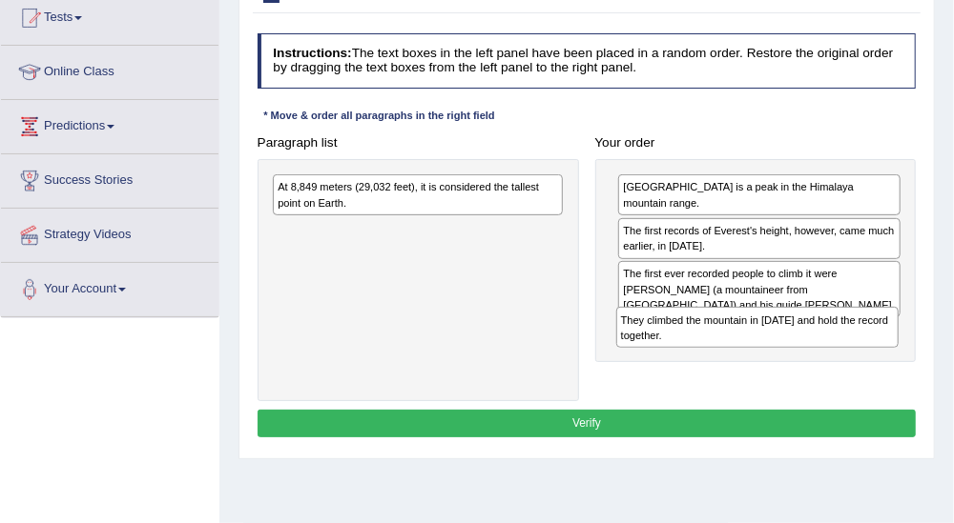
drag, startPoint x: 697, startPoint y: 326, endPoint x: 700, endPoint y: 362, distance: 36.3
click at [700, 362] on div "Paragraph list At 8,849 meters (29,032 feet), it is considered the tallest poin…" at bounding box center [586, 265] width 675 height 273
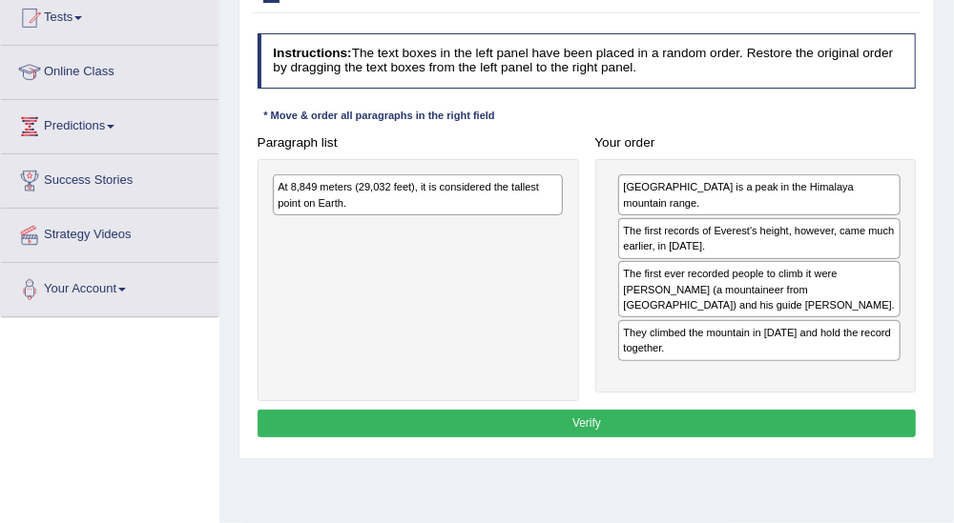
click at [715, 330] on div "They climbed the mountain in [DATE] and hold the record together." at bounding box center [759, 340] width 282 height 41
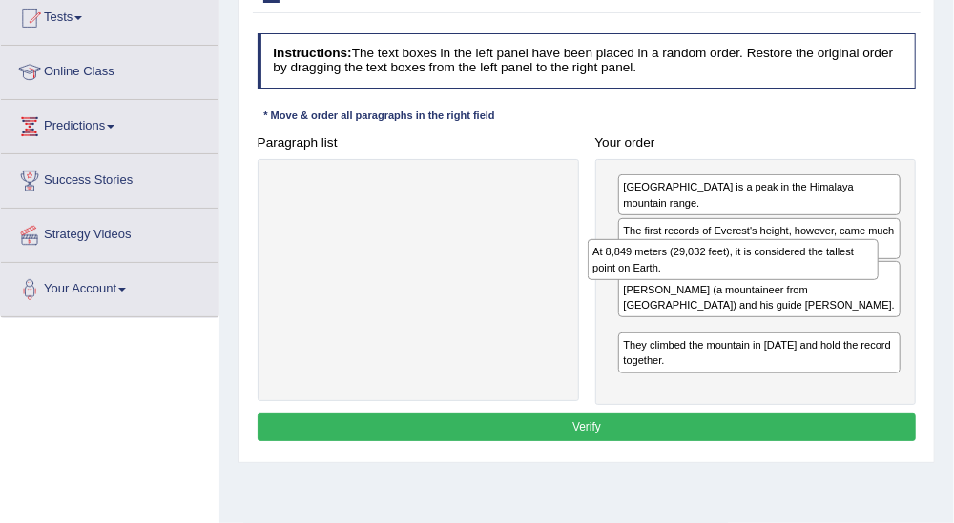
drag, startPoint x: 413, startPoint y: 204, endPoint x: 789, endPoint y: 289, distance: 385.2
click at [789, 289] on div "Paragraph list At 8,849 meters (29,032 feet), it is considered the tallest poin…" at bounding box center [586, 267] width 675 height 277
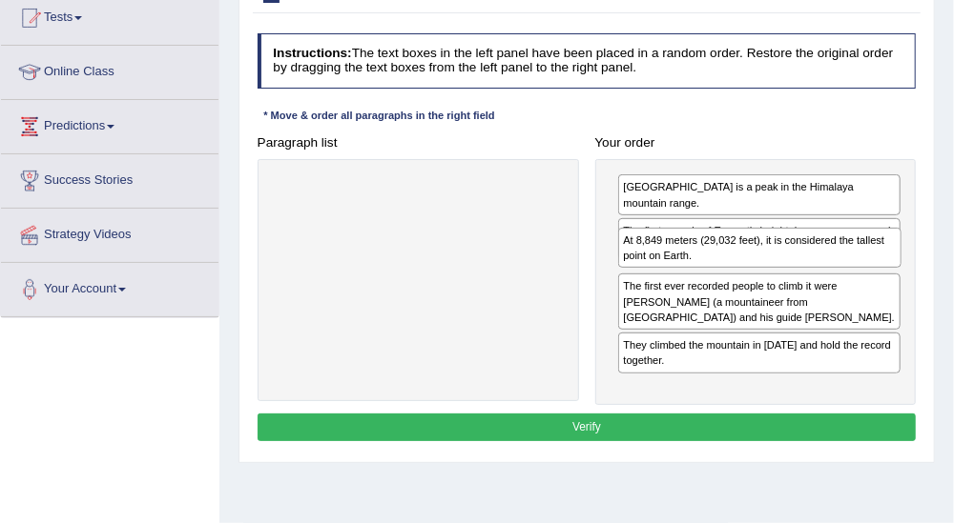
drag, startPoint x: 777, startPoint y: 322, endPoint x: 783, endPoint y: 265, distance: 57.5
click at [783, 265] on div "At 8,849 meters (29,032 feet), it is considered the tallest point on Earth." at bounding box center [759, 248] width 283 height 40
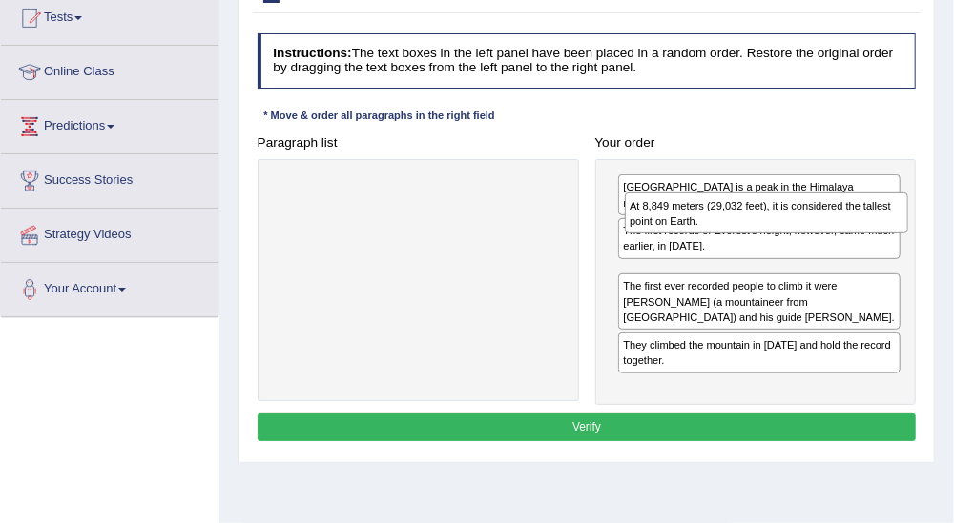
drag, startPoint x: 815, startPoint y: 267, endPoint x: 829, endPoint y: 228, distance: 41.3
click at [829, 228] on div "At 8,849 meters (29,032 feet), it is considered the tallest point on Earth." at bounding box center [766, 213] width 283 height 40
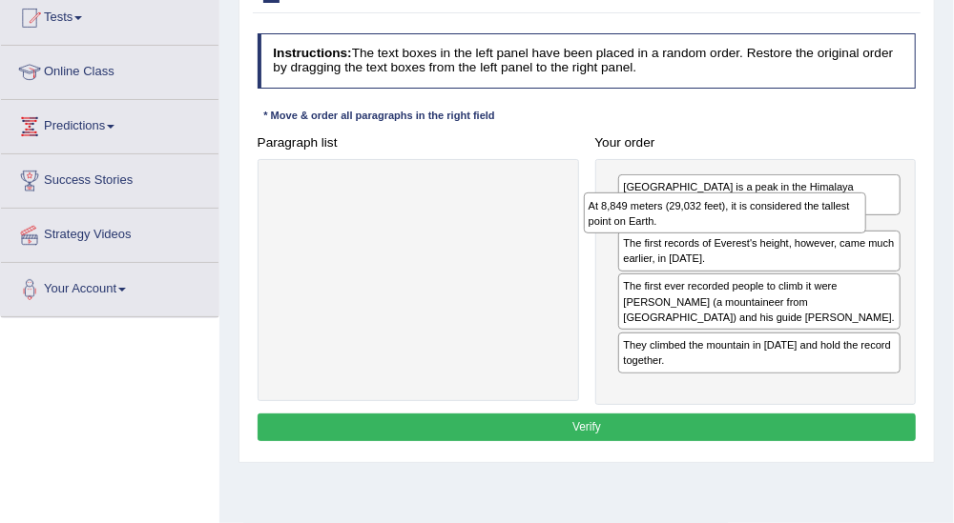
drag, startPoint x: 764, startPoint y: 270, endPoint x: 729, endPoint y: 230, distance: 53.4
click at [729, 230] on div "At 8,849 meters (29,032 feet), it is considered the tallest point on Earth." at bounding box center [725, 213] width 283 height 40
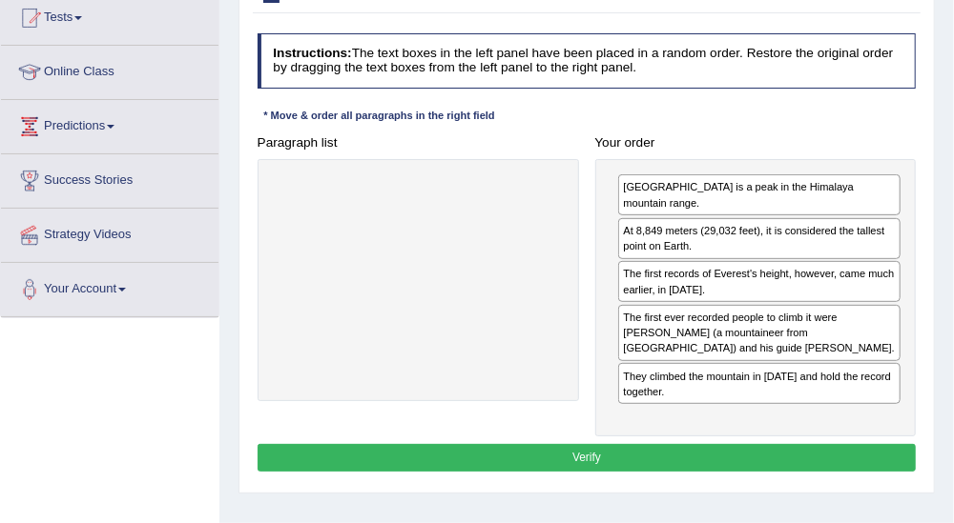
click at [594, 444] on button "Verify" at bounding box center [586, 458] width 659 height 28
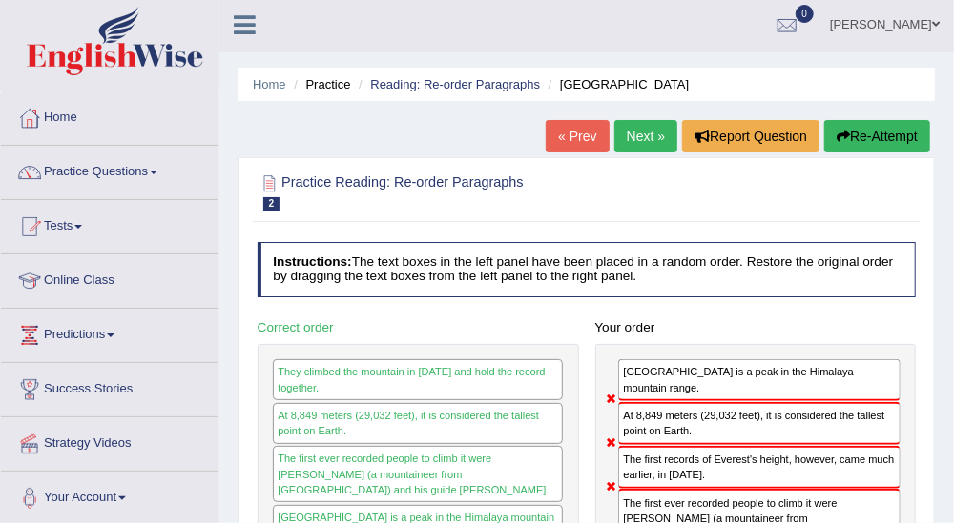
scroll to position [0, 0]
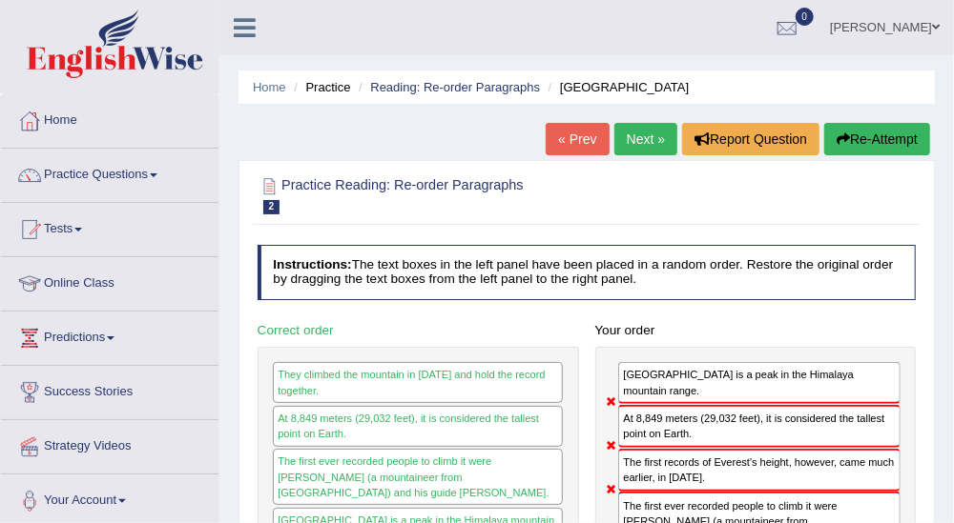
click at [654, 143] on link "Next »" at bounding box center [645, 139] width 63 height 32
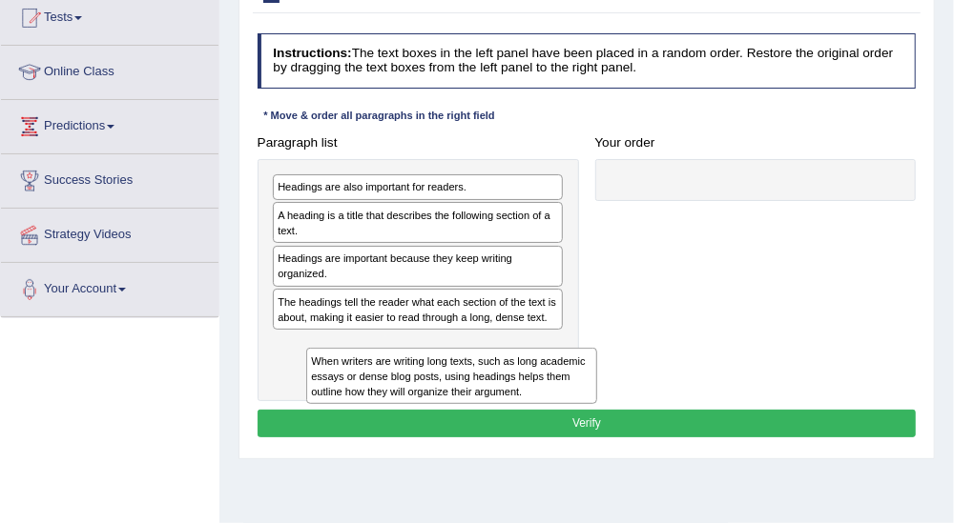
drag, startPoint x: 450, startPoint y: 320, endPoint x: 458, endPoint y: 399, distance: 78.6
click at [460, 399] on div "Instructions: The text boxes in the left panel have been placed in a random ord…" at bounding box center [586, 238] width 667 height 425
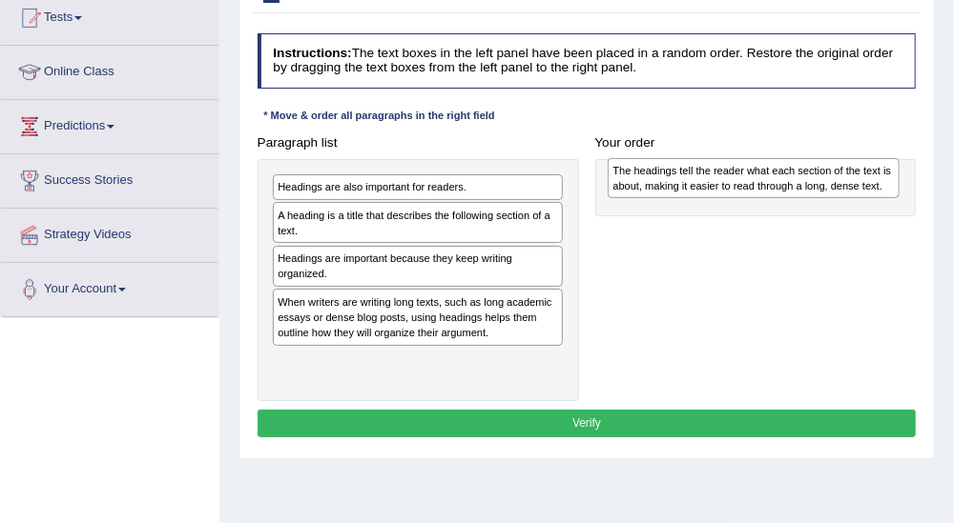
drag, startPoint x: 426, startPoint y: 311, endPoint x: 825, endPoint y: 187, distance: 417.4
click at [825, 187] on div "The headings tell the reader what each section of the text is about, making it …" at bounding box center [752, 178] width 291 height 40
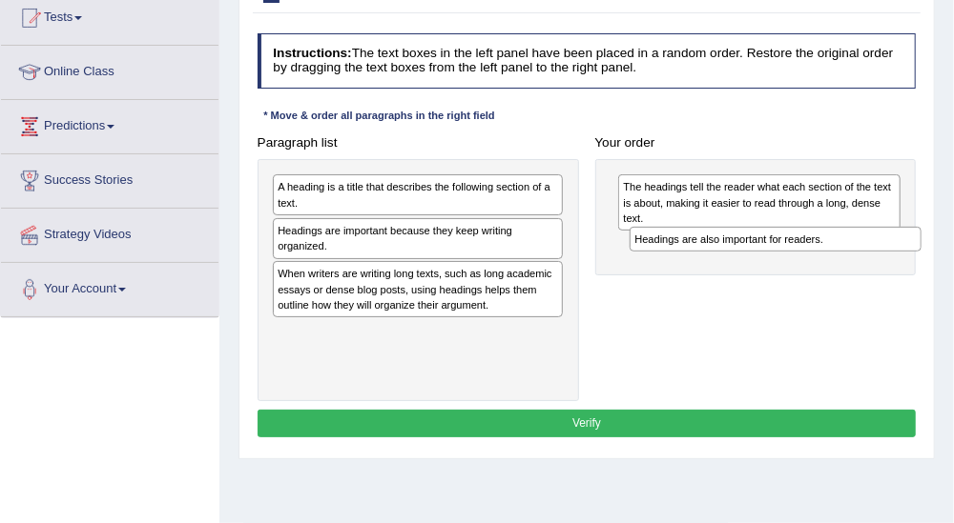
drag, startPoint x: 479, startPoint y: 185, endPoint x: 903, endPoint y: 254, distance: 429.8
click at [903, 254] on div "Paragraph list Headings are also important for readers. A heading is a title th…" at bounding box center [586, 265] width 675 height 273
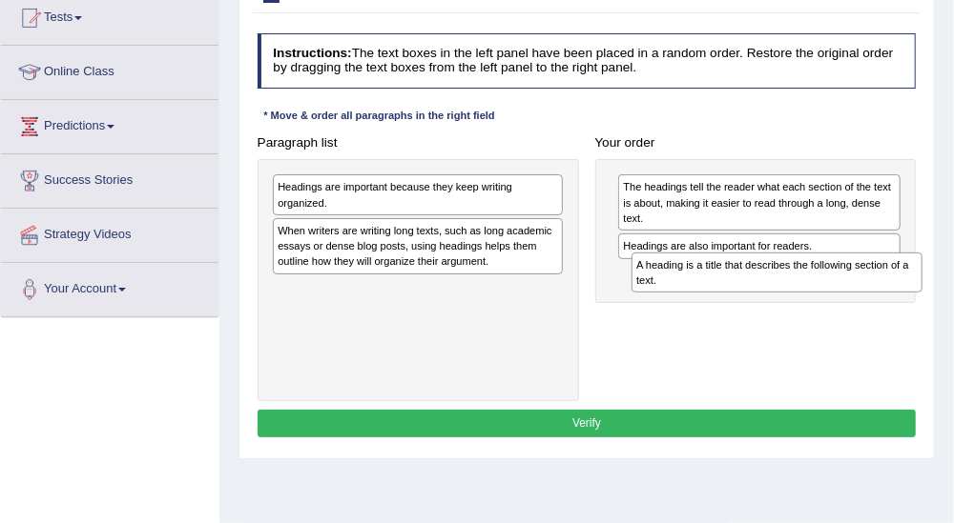
drag, startPoint x: 545, startPoint y: 202, endPoint x: 972, endPoint y: 302, distance: 437.8
click at [953, 302] on html "Toggle navigation Home Practice Questions Speaking Practice Read Aloud Repeat S…" at bounding box center [477, 49] width 954 height 523
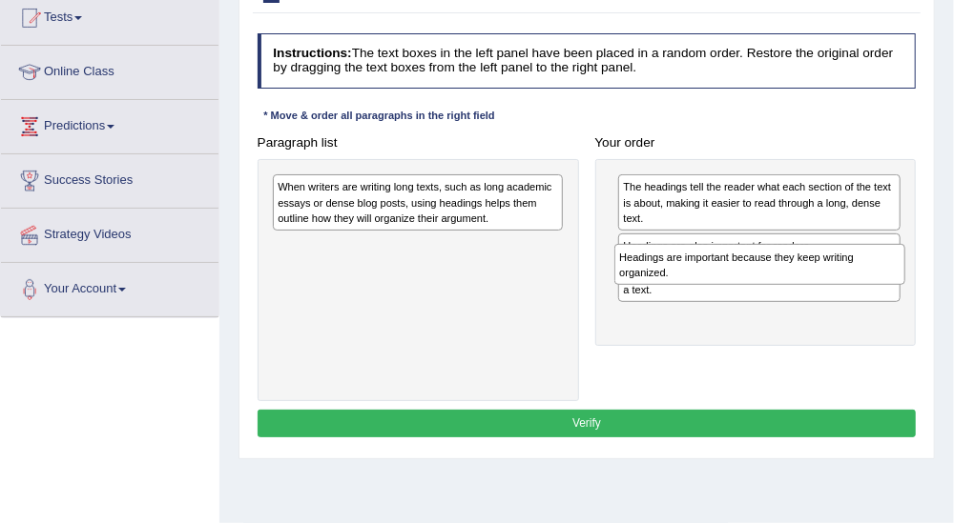
drag, startPoint x: 408, startPoint y: 206, endPoint x: 772, endPoint y: 288, distance: 373.4
click at [772, 288] on div "Paragraph list Headings are important because they keep writing organized. When…" at bounding box center [586, 265] width 675 height 273
drag, startPoint x: 766, startPoint y: 318, endPoint x: 734, endPoint y: 280, distance: 49.4
click at [734, 280] on div "Headings are important because they keep writing organized." at bounding box center [752, 271] width 283 height 40
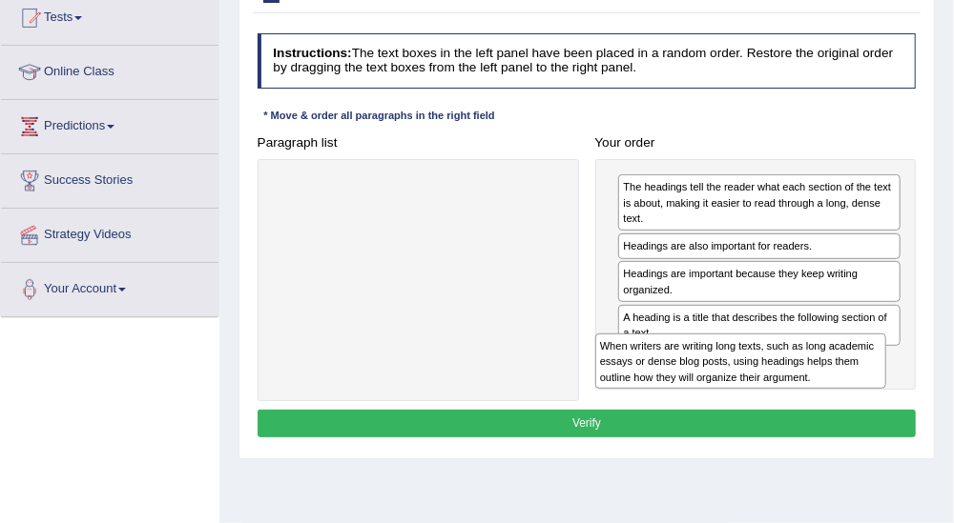
drag, startPoint x: 476, startPoint y: 205, endPoint x: 874, endPoint y: 397, distance: 442.3
click at [871, 397] on div "Paragraph list When writers are writing long texts, such as long academic essay…" at bounding box center [586, 265] width 675 height 273
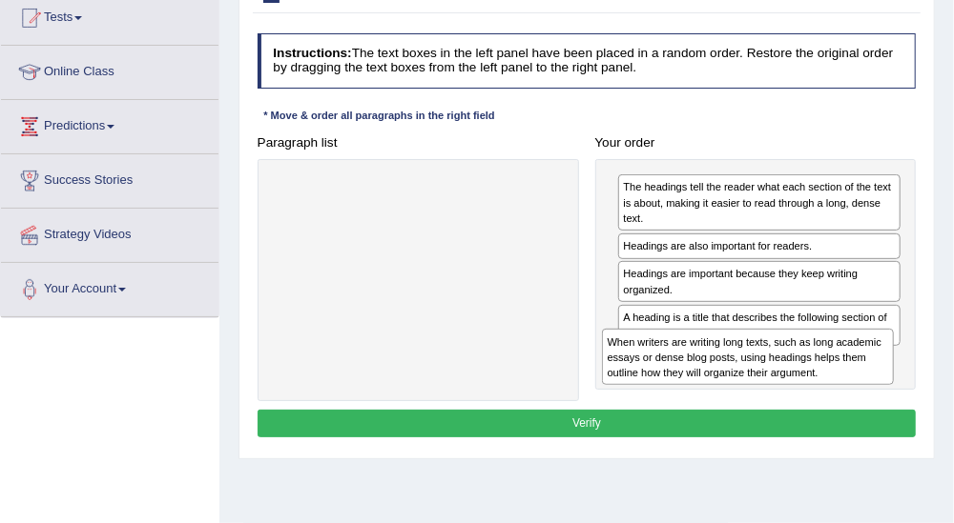
drag, startPoint x: 874, startPoint y: 397, endPoint x: 895, endPoint y: 399, distance: 21.1
click at [882, 397] on div "Paragraph list When writers are writing long texts, such as long academic essay…" at bounding box center [586, 265] width 675 height 273
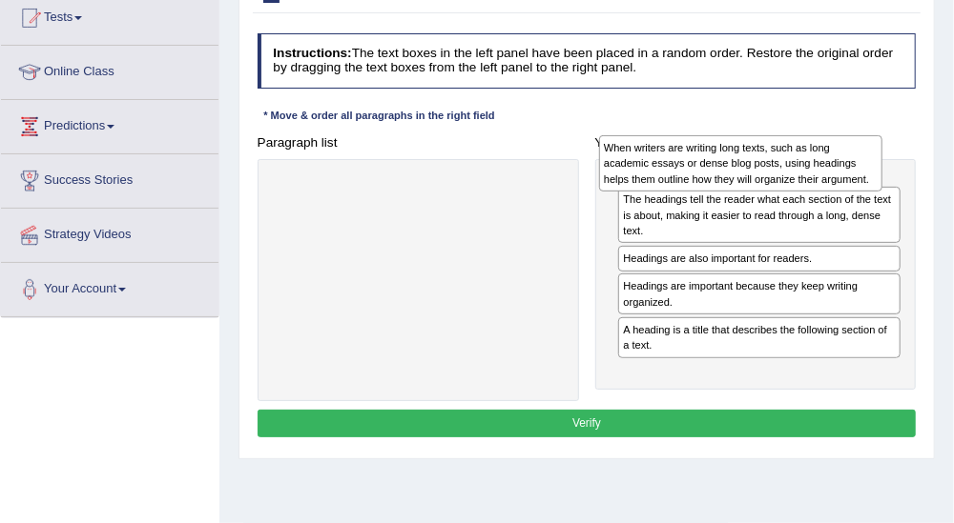
drag, startPoint x: 808, startPoint y: 372, endPoint x: 790, endPoint y: 174, distance: 198.1
click at [790, 174] on div "When writers are writing long texts, such as long academic essays or dense blog…" at bounding box center [740, 163] width 283 height 56
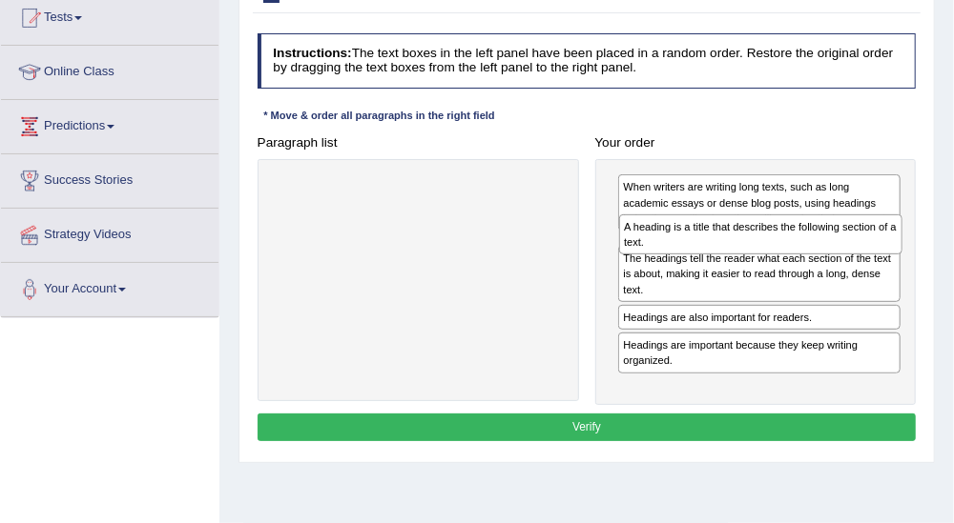
drag, startPoint x: 727, startPoint y: 383, endPoint x: 733, endPoint y: 252, distance: 131.8
click at [733, 252] on div "A heading is a title that describes the following section of a text." at bounding box center [760, 235] width 283 height 40
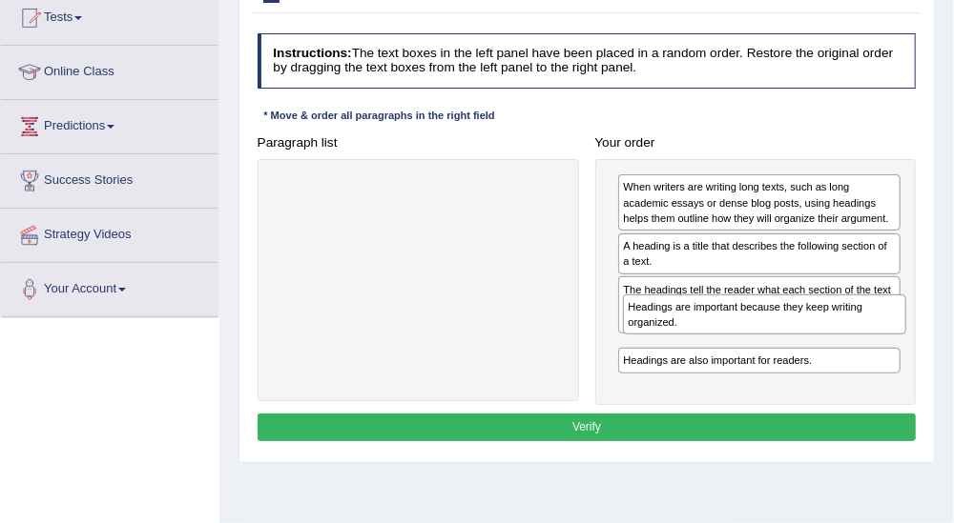
drag, startPoint x: 861, startPoint y: 379, endPoint x: 872, endPoint y: 341, distance: 38.9
click at [872, 341] on div "When writers are writing long texts, such as long academic essays or dense blog…" at bounding box center [755, 282] width 321 height 246
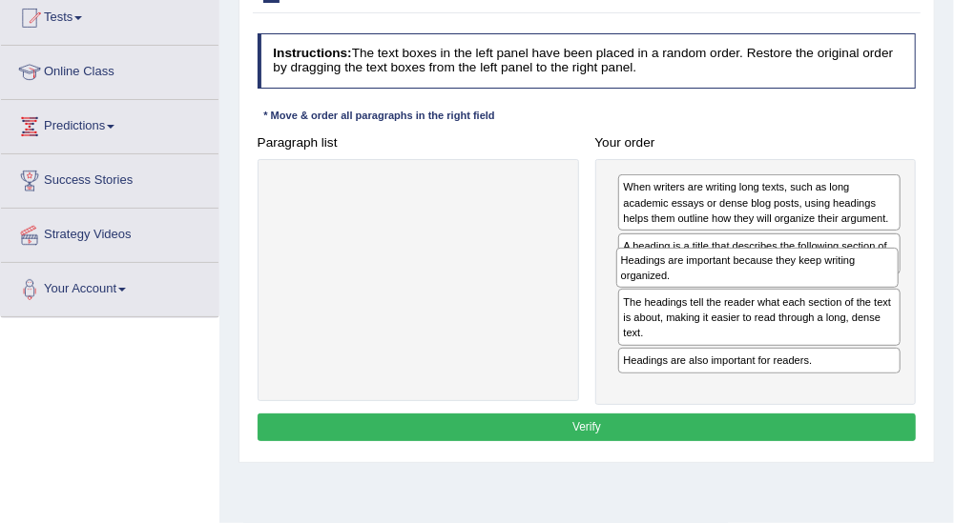
drag, startPoint x: 816, startPoint y: 359, endPoint x: 822, endPoint y: 313, distance: 46.1
click at [822, 313] on div "When writers are writing long texts, such as long academic essays or dense blog…" at bounding box center [755, 282] width 321 height 246
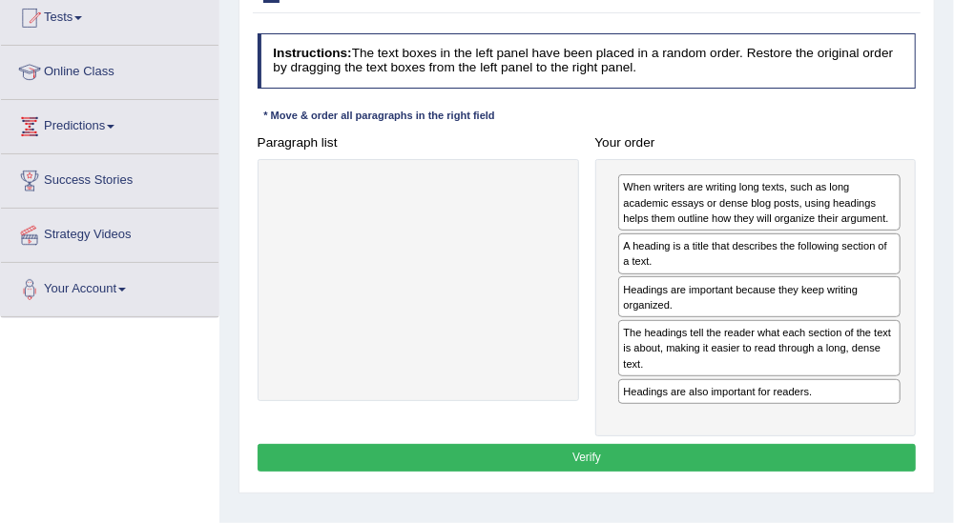
click at [601, 450] on button "Verify" at bounding box center [586, 458] width 659 height 28
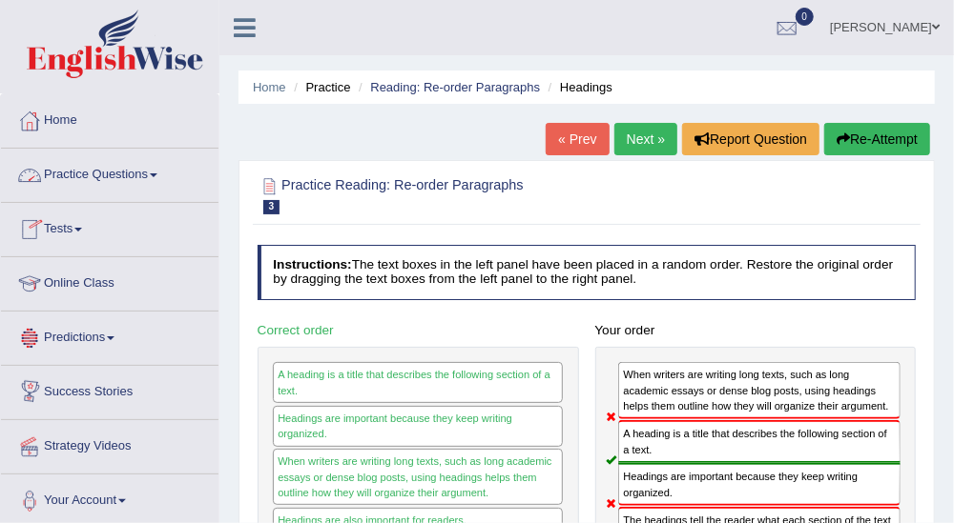
click at [161, 181] on link "Practice Questions" at bounding box center [109, 173] width 217 height 48
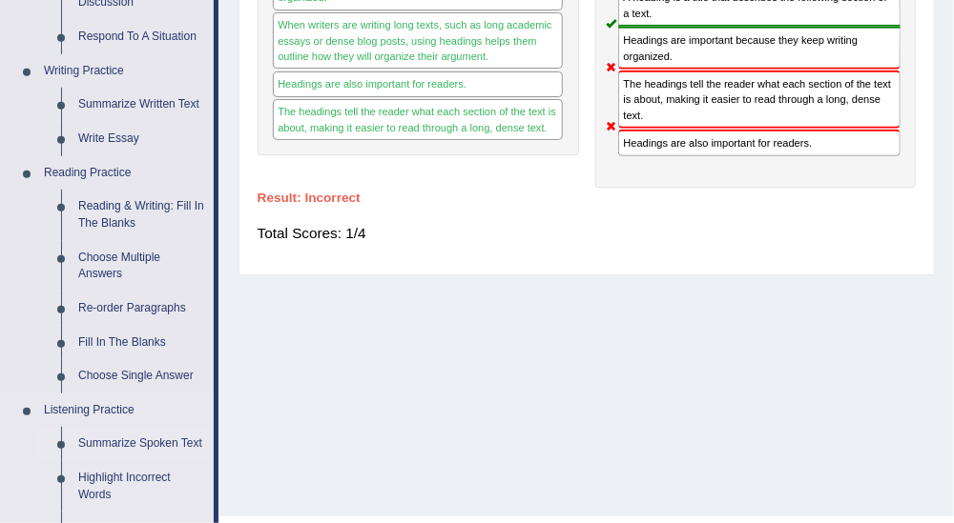
scroll to position [423, 0]
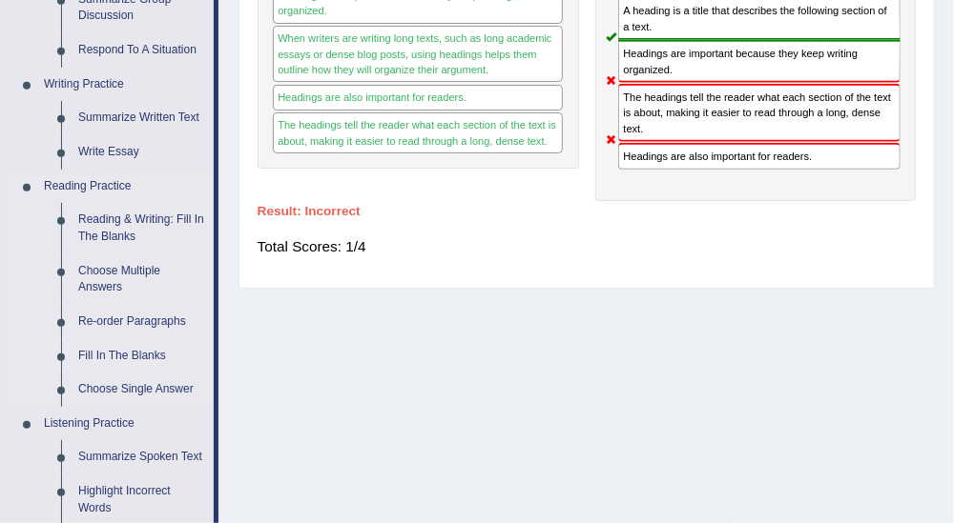
click at [142, 356] on link "Fill In The Blanks" at bounding box center [142, 356] width 144 height 34
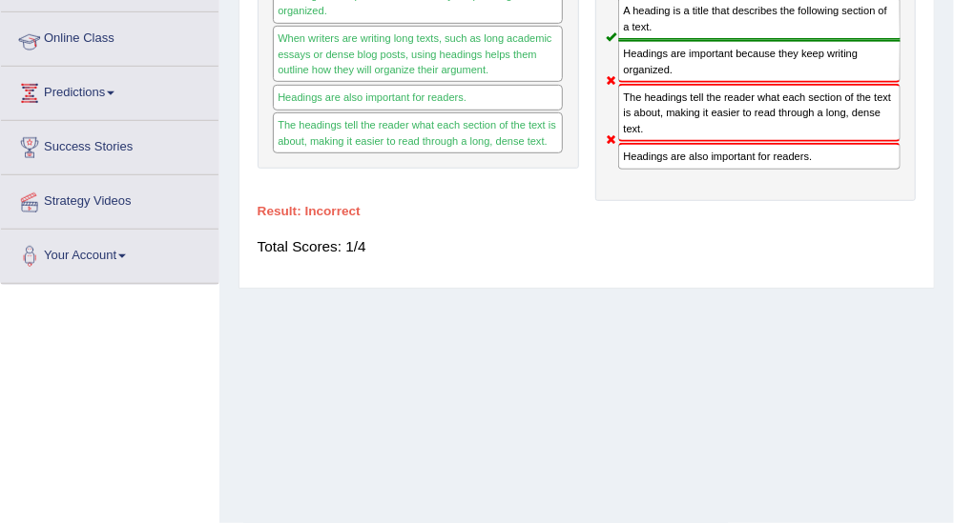
scroll to position [477, 0]
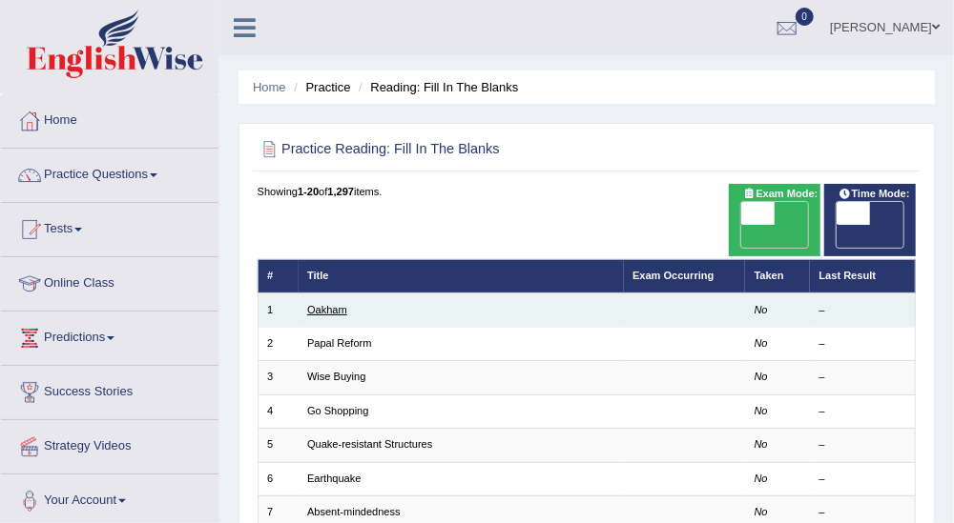
click at [332, 304] on link "Oakham" at bounding box center [327, 309] width 40 height 11
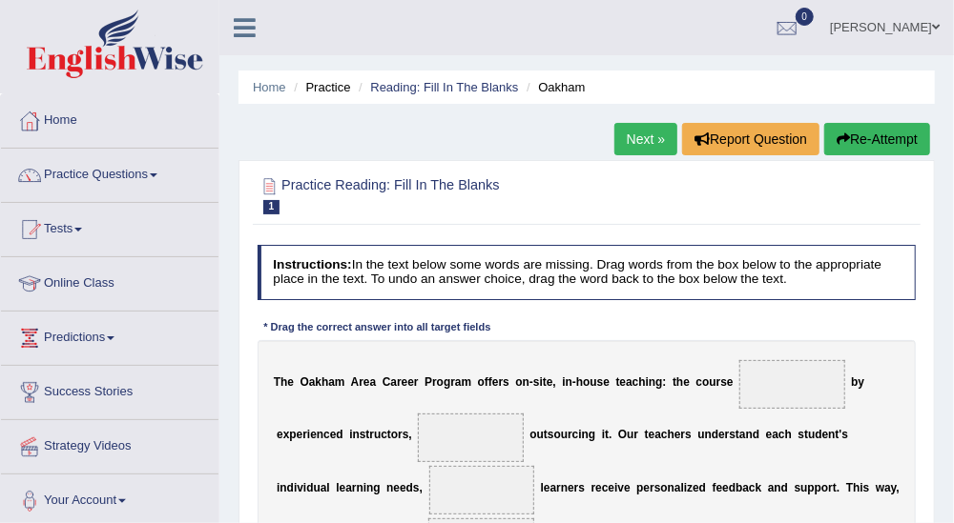
scroll to position [212, 0]
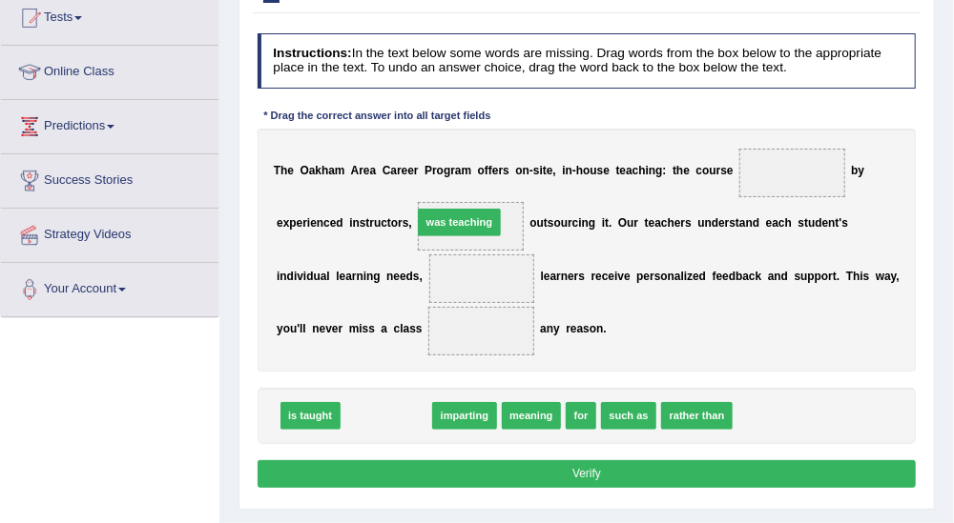
drag, startPoint x: 373, startPoint y: 423, endPoint x: 459, endPoint y: 195, distance: 244.4
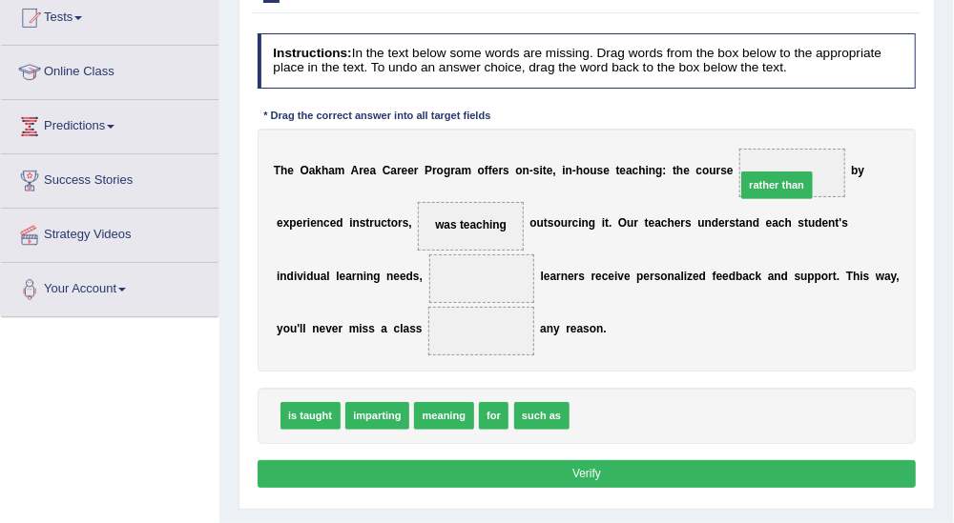
drag, startPoint x: 624, startPoint y: 400, endPoint x: 805, endPoint y: 133, distance: 322.7
drag, startPoint x: 757, startPoint y: 179, endPoint x: 622, endPoint y: 392, distance: 252.1
click at [618, 400] on div "Instructions: In the text below some words are missing. Drag words from the box…" at bounding box center [586, 264] width 667 height 476
drag, startPoint x: 754, startPoint y: 183, endPoint x: 570, endPoint y: 463, distance: 335.4
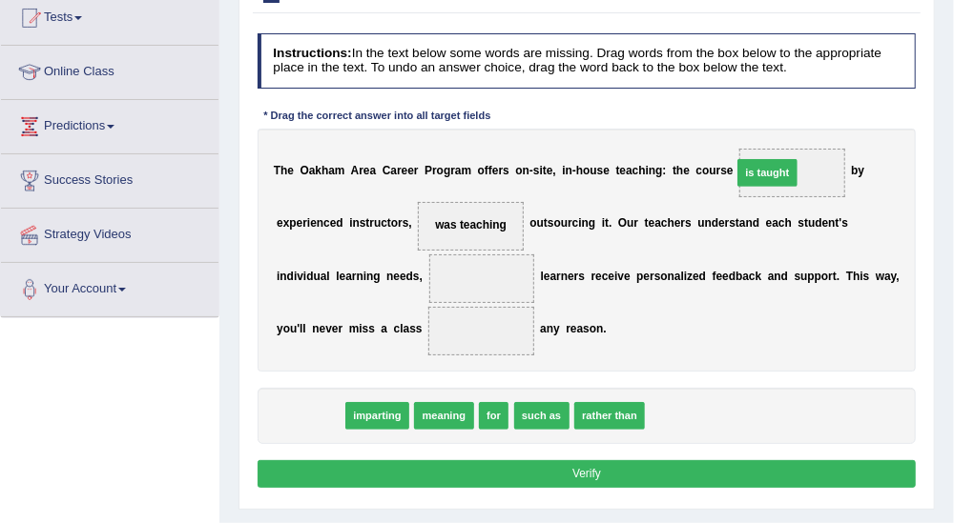
drag, startPoint x: 313, startPoint y: 416, endPoint x: 851, endPoint y: 131, distance: 608.7
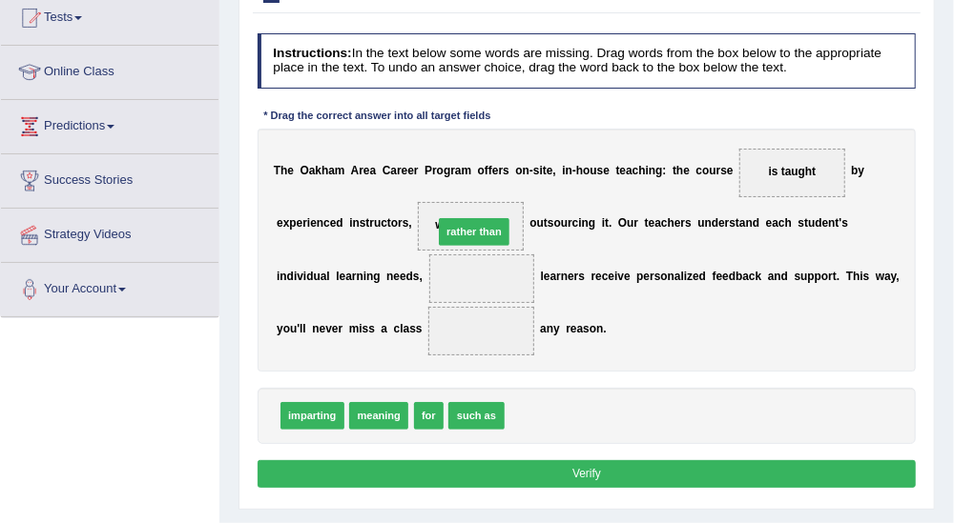
drag, startPoint x: 519, startPoint y: 415, endPoint x: 436, endPoint y: 198, distance: 231.8
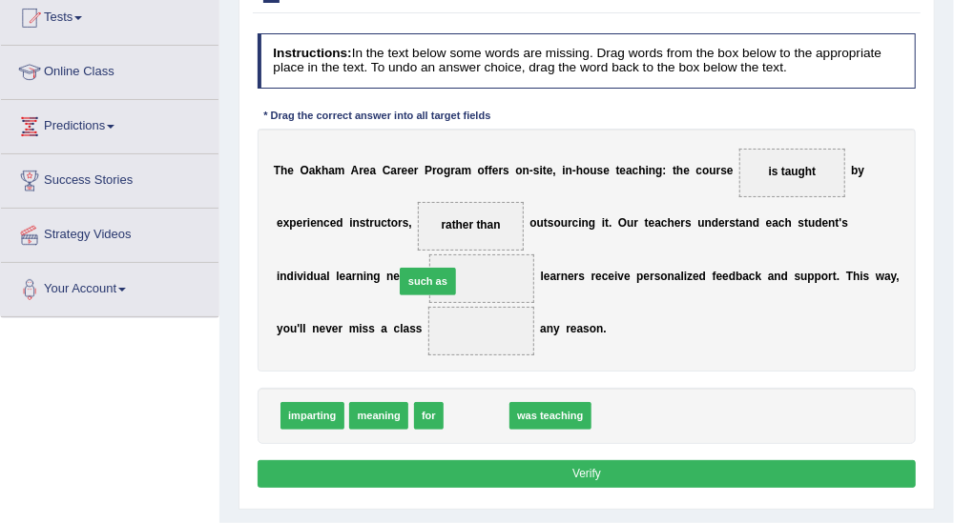
drag, startPoint x: 475, startPoint y: 412, endPoint x: 418, endPoint y: 255, distance: 167.4
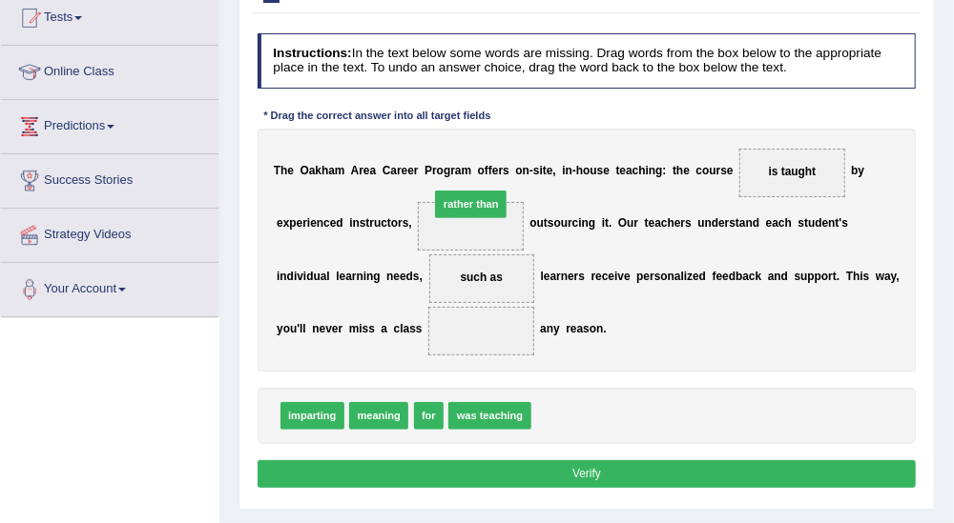
drag, startPoint x: 549, startPoint y: 404, endPoint x: 446, endPoint y: 164, distance: 261.4
click at [446, 164] on div "Instructions: In the text below some words are missing. Drag words from the box…" at bounding box center [586, 264] width 667 height 476
drag, startPoint x: 521, startPoint y: 389, endPoint x: 423, endPoint y: 185, distance: 226.1
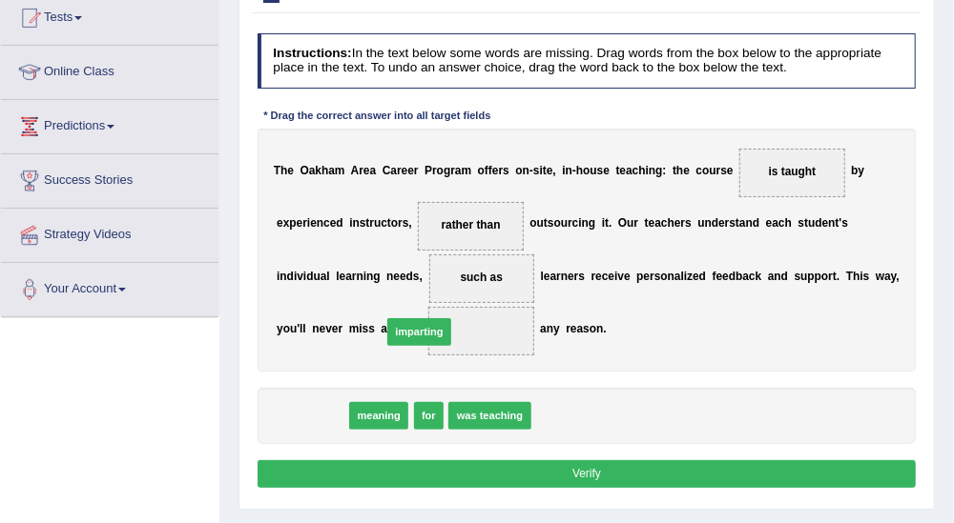
drag, startPoint x: 316, startPoint y: 417, endPoint x: 441, endPoint y: 318, distance: 160.2
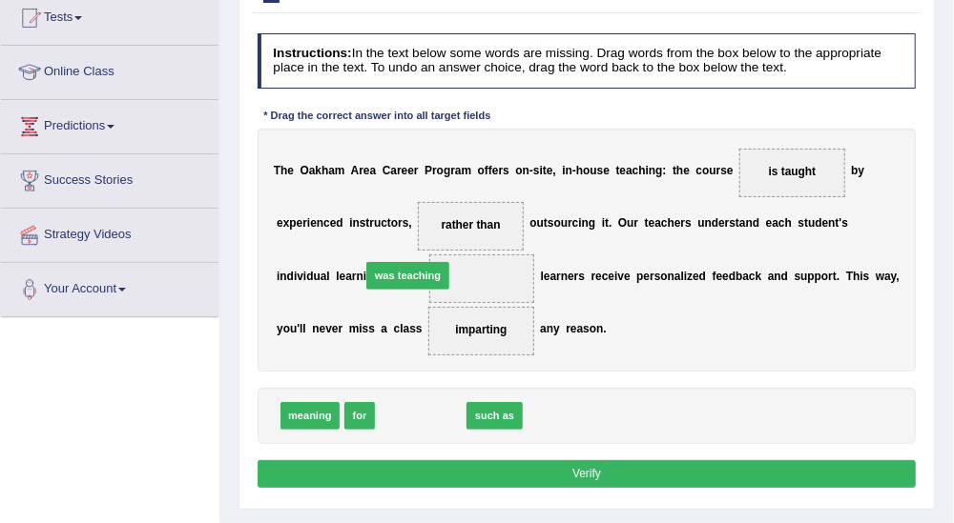
drag, startPoint x: 435, startPoint y: 332, endPoint x: 420, endPoint y: 240, distance: 92.8
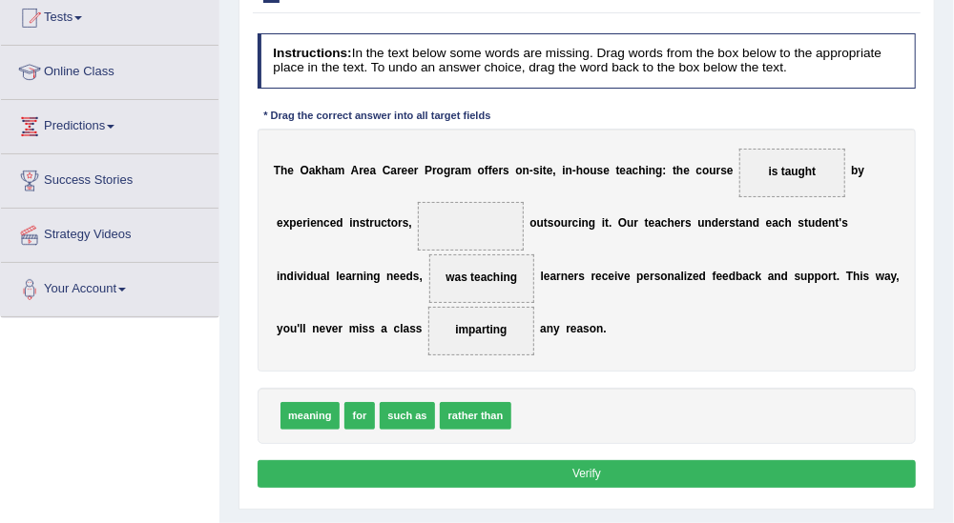
click at [595, 383] on div "Instructions: In the text below some words are missing. Drag words from the box…" at bounding box center [586, 264] width 667 height 476
drag, startPoint x: 461, startPoint y: 414, endPoint x: 450, endPoint y: 196, distance: 217.7
click at [620, 461] on button "Verify" at bounding box center [586, 475] width 659 height 28
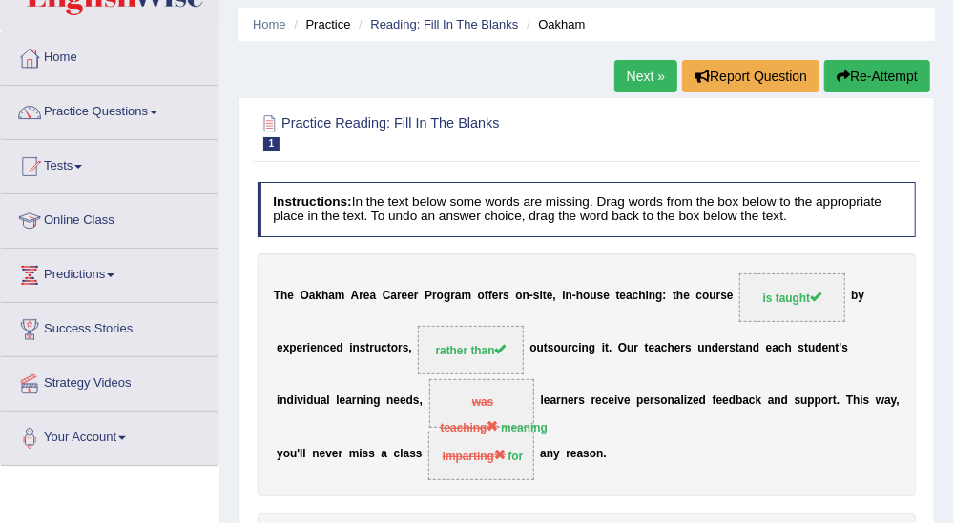
scroll to position [0, 0]
